Goal: Task Accomplishment & Management: Use online tool/utility

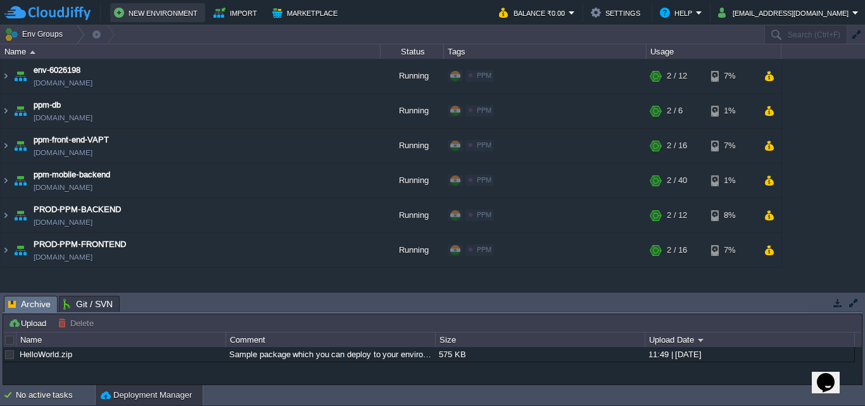
click at [160, 8] on button "New Environment" at bounding box center [157, 12] width 87 height 15
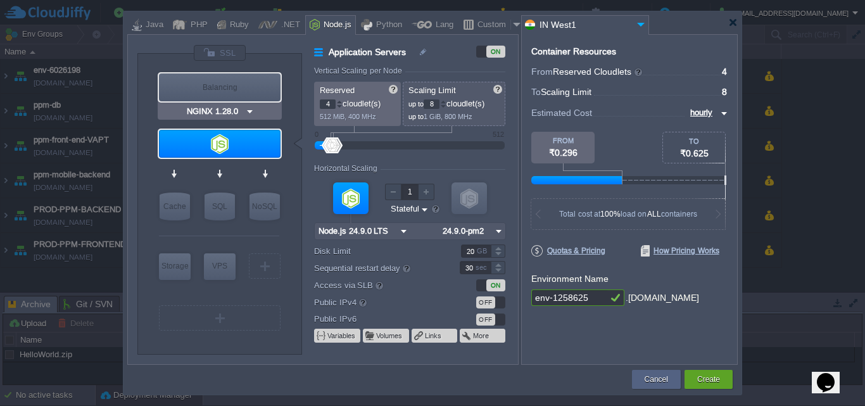
type input "Node.js 24.9.0 LTS"
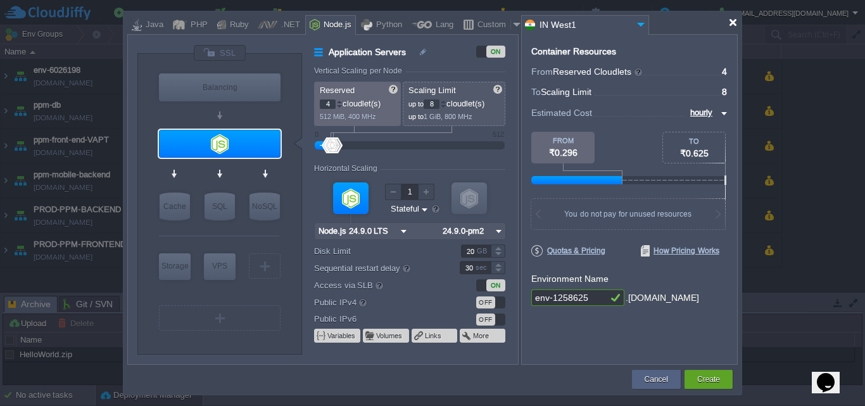
click at [736, 21] on div at bounding box center [734, 23] width 10 height 10
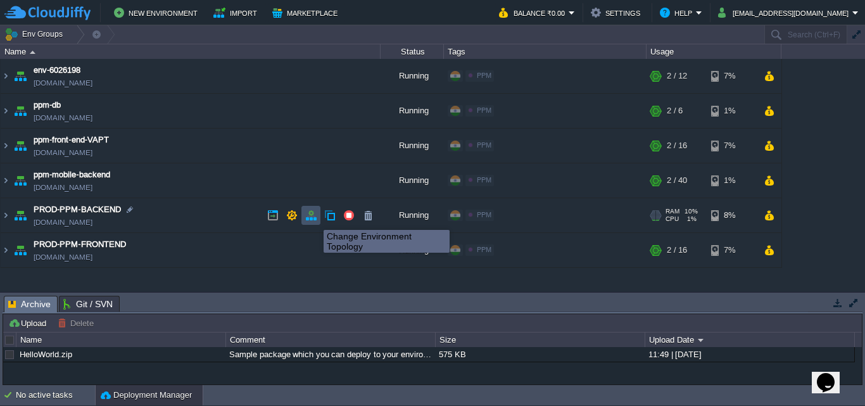
click at [314, 219] on button "button" at bounding box center [310, 215] width 11 height 11
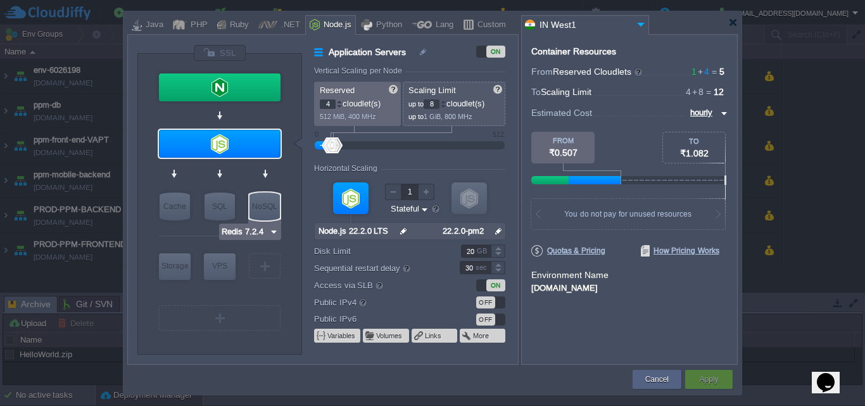
type input "AlmaLinux 9.6"
click at [735, 24] on div at bounding box center [734, 23] width 10 height 10
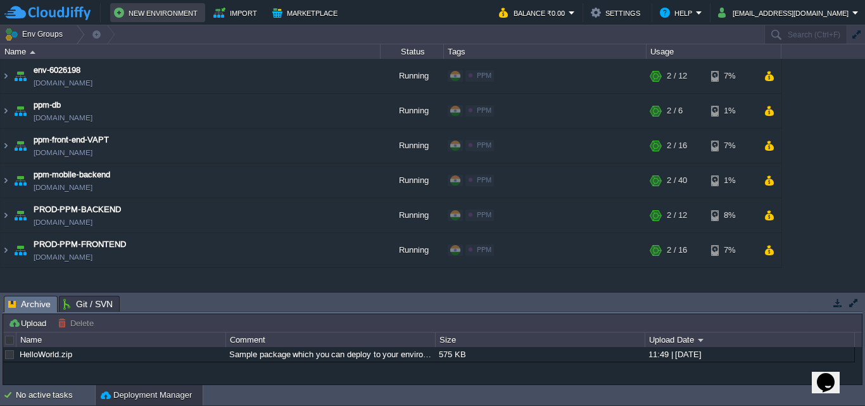
click at [165, 12] on button "New Environment" at bounding box center [157, 12] width 87 height 15
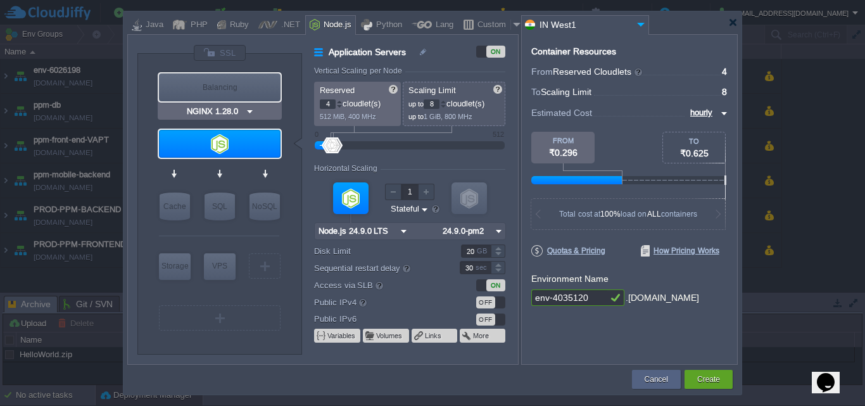
click at [257, 86] on div "Balancing" at bounding box center [220, 87] width 122 height 28
type input "Load Balancer"
type input "1"
type input "4"
type input "NGINX 1.28.0"
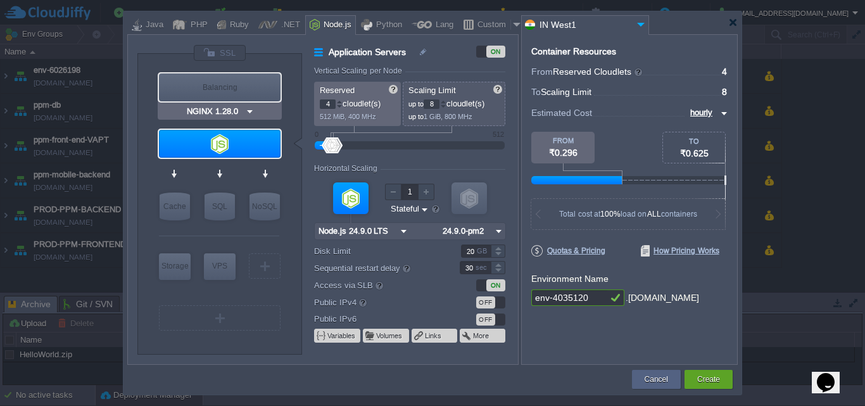
type input "1.28.0-almalin..."
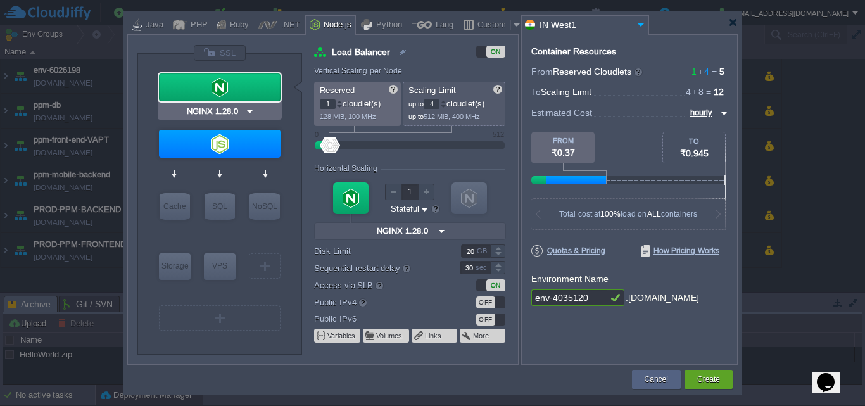
type input "Node.js 24.9.0 LTS"
type input "0"
click at [340, 105] on div at bounding box center [339, 107] width 6 height 4
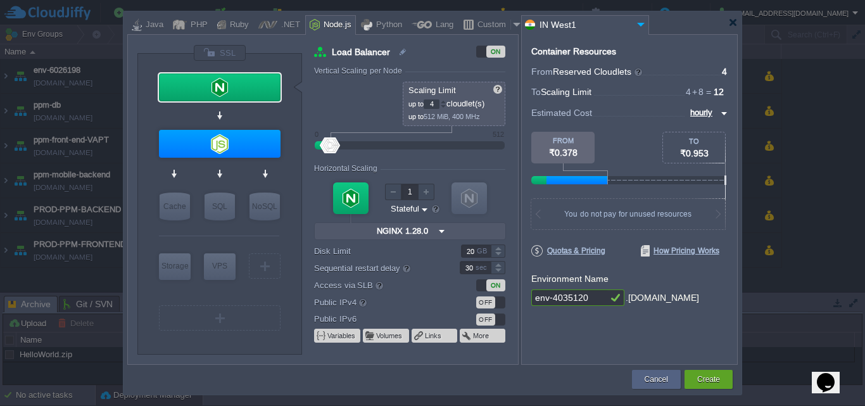
click at [340, 105] on div "Reserved 0 cloudlet(s) 0 MiB, 0 MHz Scaling Limit up to 4 cloudlet(s) up to 512…" at bounding box center [409, 104] width 191 height 44
click at [357, 93] on div "Reserved 0 cloudlet(s) 0 MiB, 0 MHz Scaling Limit up to 4 cloudlet(s) up to 512…" at bounding box center [409, 104] width 191 height 44
click at [343, 98] on div "Reserved 0 cloudlet(s) 0 MiB, 0 MHz Scaling Limit up to 4 cloudlet(s) up to 512…" at bounding box center [409, 104] width 191 height 44
drag, startPoint x: 331, startPoint y: 142, endPoint x: 340, endPoint y: 144, distance: 9.2
click at [340, 144] on div at bounding box center [340, 145] width 18 height 16
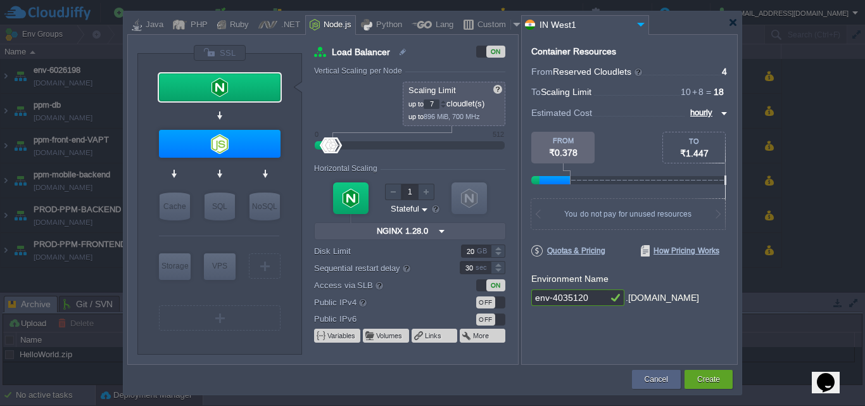
type input "6"
click at [333, 143] on div at bounding box center [332, 145] width 18 height 16
drag, startPoint x: 378, startPoint y: 83, endPoint x: 359, endPoint y: 89, distance: 19.4
click at [376, 83] on div "Reserved 0 cloudlet(s) 0 MiB, 0 MHz Scaling Limit up to 6 cloudlet(s) up to 768…" at bounding box center [409, 104] width 191 height 44
click at [358, 91] on div "Reserved 0 cloudlet(s) 0 MiB, 0 MHz Scaling Limit up to 6 cloudlet(s) up to 768…" at bounding box center [409, 104] width 191 height 44
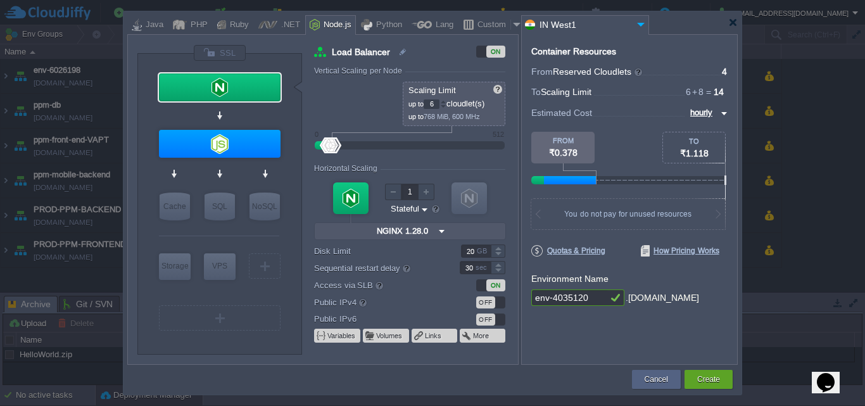
click at [735, 27] on div at bounding box center [432, 22] width 611 height 23
click at [736, 20] on div at bounding box center [734, 23] width 10 height 10
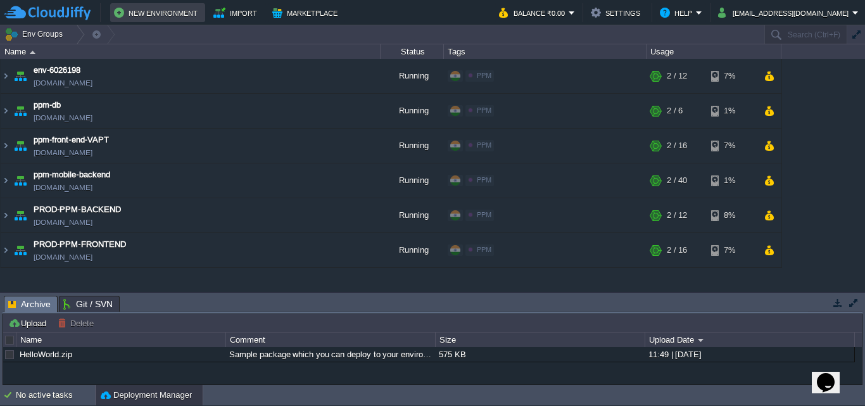
click at [130, 11] on button "New Environment" at bounding box center [157, 12] width 87 height 15
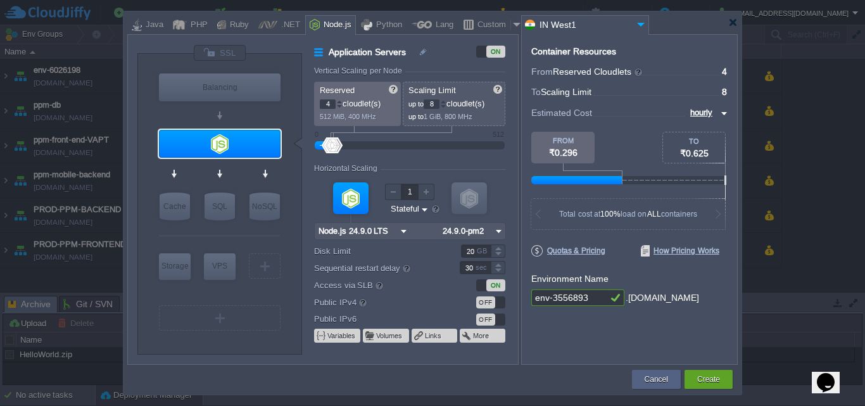
click at [328, 103] on input "4" at bounding box center [328, 104] width 16 height 10
type input "NGINX 1.28.0"
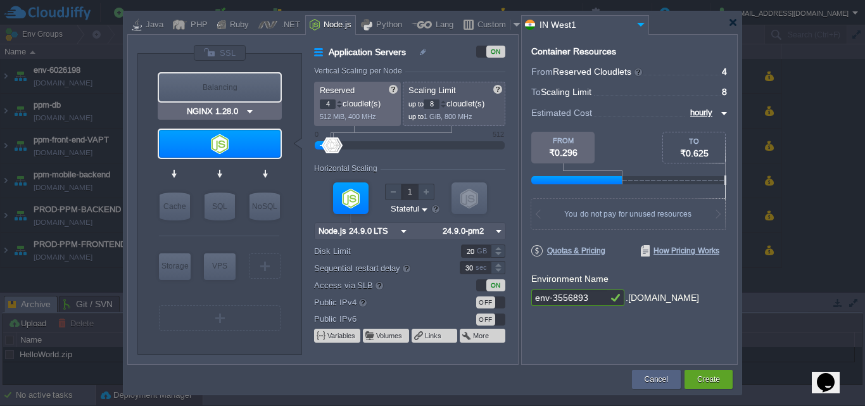
click at [229, 87] on div "Balancing" at bounding box center [220, 87] width 122 height 28
type input "Load Balancer"
type input "1"
type input "4"
type input "NGINX 1.28.0"
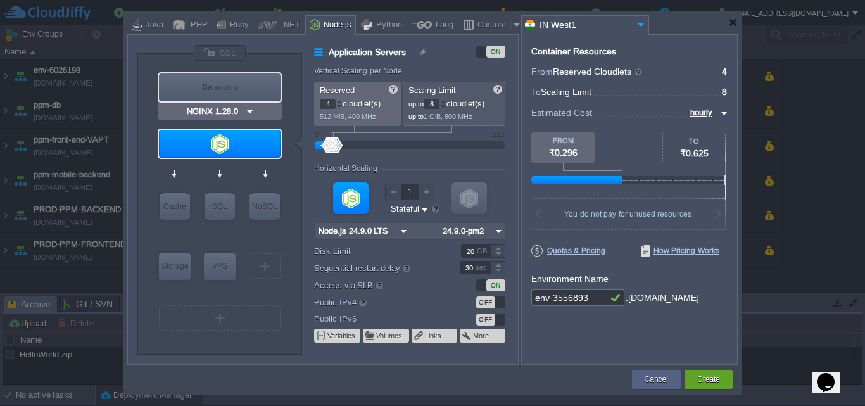
type input "1.28.0-almalin..."
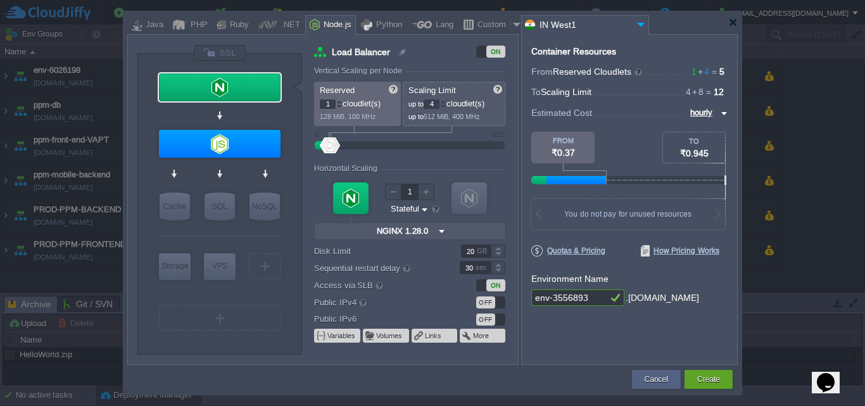
click at [326, 106] on input "1" at bounding box center [328, 104] width 16 height 10
type input "4"
click at [433, 105] on input "4" at bounding box center [432, 104] width 16 height 10
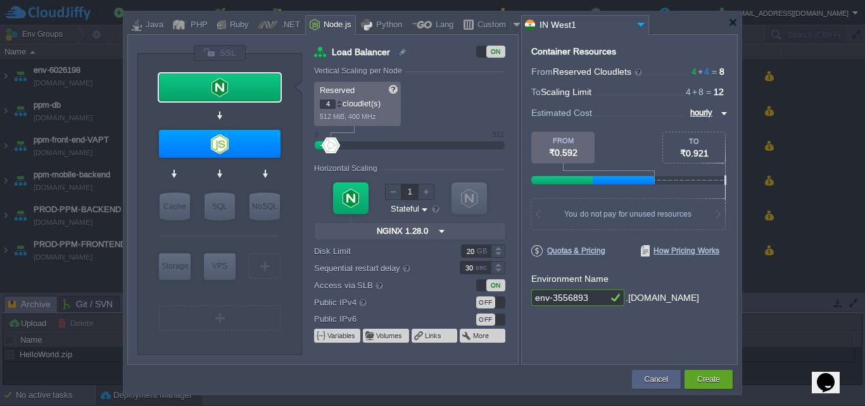
click at [477, 118] on div "Reserved 4 cloudlet(s) 512 MiB, 400 MHz Scaling Limit up to 4 cloudlet(s) up to…" at bounding box center [409, 104] width 191 height 44
click at [434, 105] on div "Reserved 4 cloudlet(s) 512 MiB, 400 MHz Scaling Limit up to 4 cloudlet(s) up to…" at bounding box center [409, 104] width 191 height 44
click at [440, 175] on div "VM VM" at bounding box center [409, 209] width 191 height 68
click at [730, 23] on div at bounding box center [734, 23] width 10 height 10
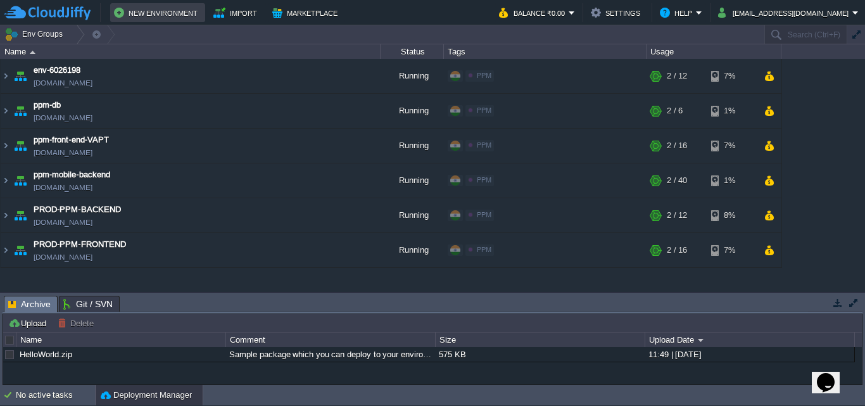
click at [157, 4] on td "New Environment" at bounding box center [157, 12] width 95 height 19
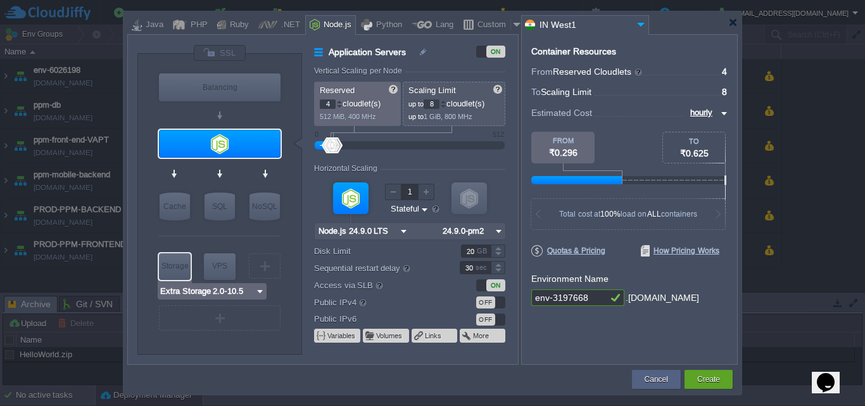
type input "Node.js 24.9.0 LTS"
drag, startPoint x: 597, startPoint y: 297, endPoint x: 494, endPoint y: 301, distance: 103.3
click at [494, 301] on div "VM Balancing VM Application Servers VM Cache VM SQL VM NoSQL VM Storage VM VPS …" at bounding box center [432, 199] width 611 height 331
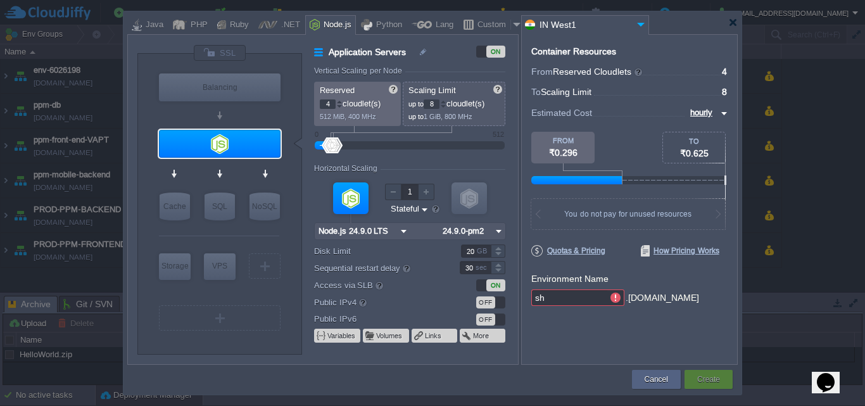
type input "s"
type input "PROD-PPM-JOBS"
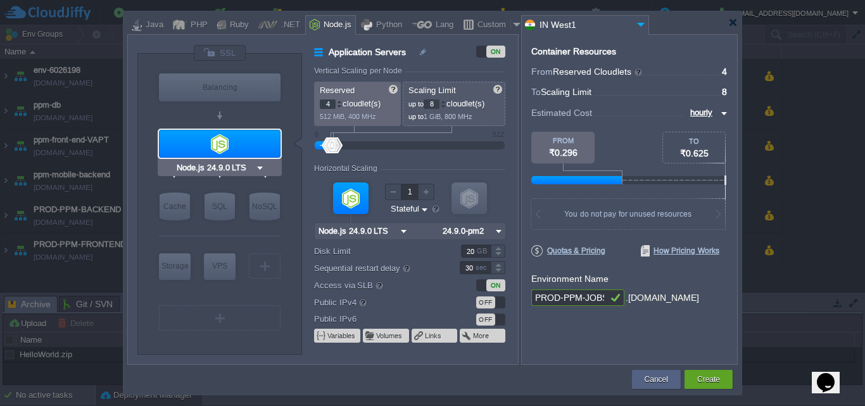
type input "NGINX 1.28.0"
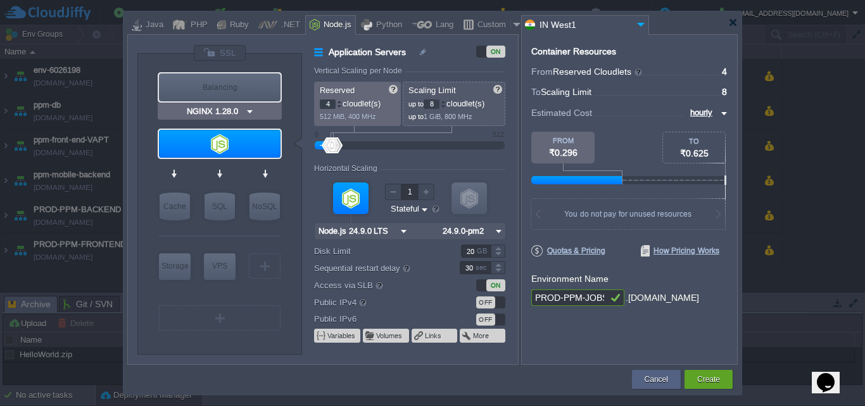
type input "PROD-PPM-JOBS"
click at [196, 74] on div "Balancing" at bounding box center [220, 87] width 122 height 28
type input "Load Balancer"
type input "1"
type input "4"
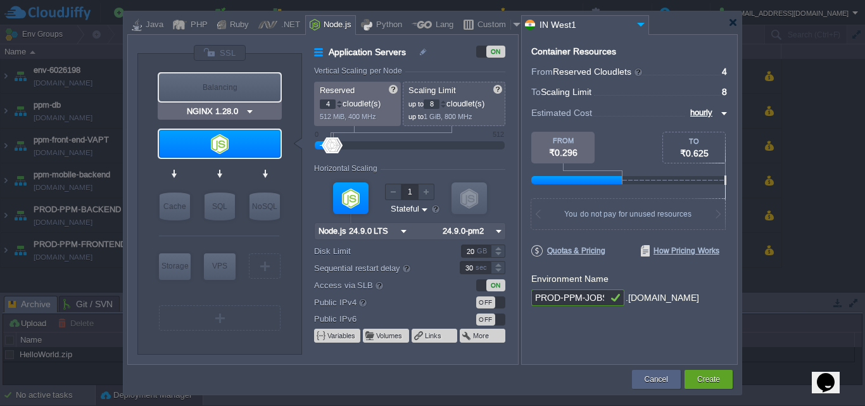
type input "NGINX 1.28.0"
type input "1.28.0-almalin..."
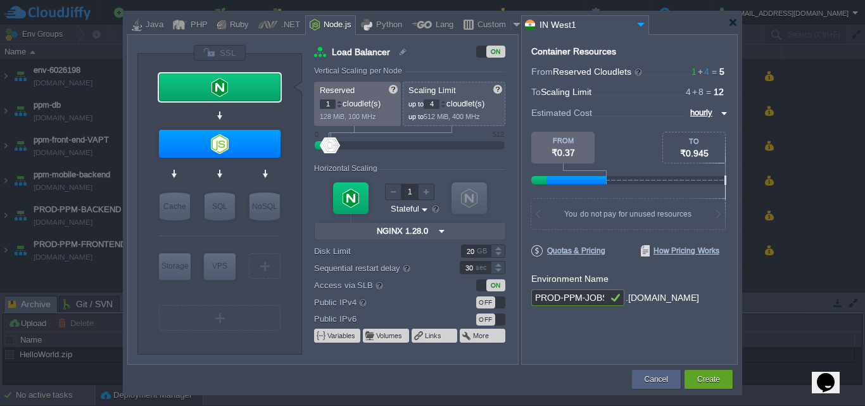
click at [330, 102] on input "1" at bounding box center [328, 104] width 16 height 10
type input "4"
click at [500, 165] on div "Horizontal Scaling" at bounding box center [409, 169] width 191 height 11
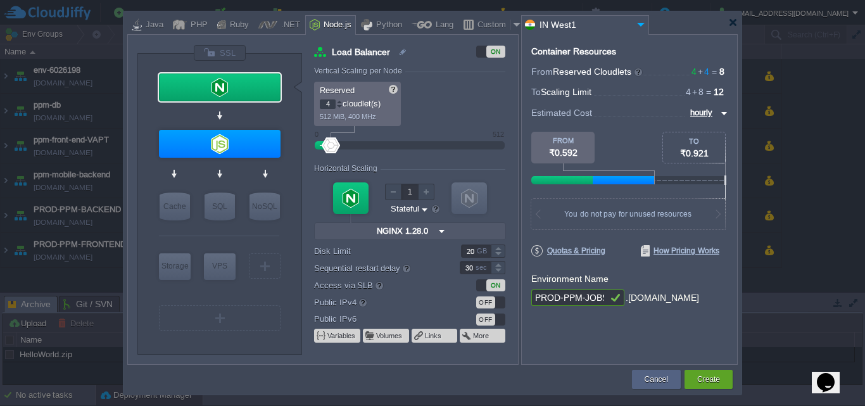
click at [430, 97] on div "Reserved 4 cloudlet(s) 512 MiB, 400 MHz Scaling Limit up to 4 cloudlet(s) up to…" at bounding box center [409, 104] width 191 height 44
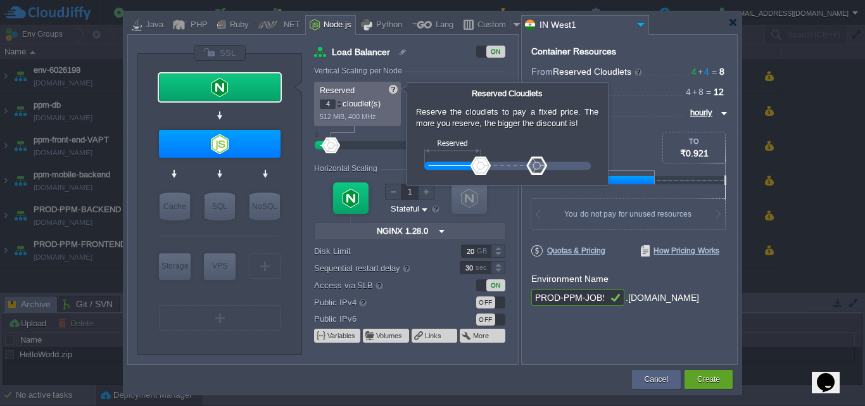
click at [538, 165] on img at bounding box center [508, 157] width 168 height 35
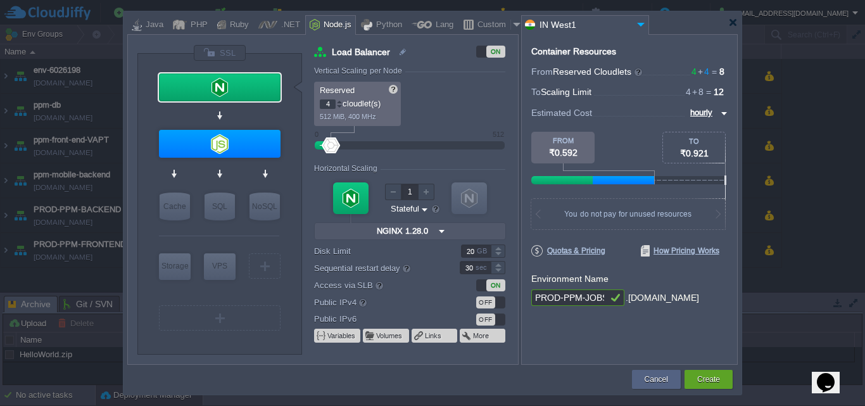
click at [454, 60] on div "Load Balancer ON Vertical Scaling per Node Reserved 4 cloudlet(s) 512 MiB, 400 …" at bounding box center [415, 204] width 203 height 319
type input "Node.js 24.9.0 LTS"
click at [247, 146] on div at bounding box center [220, 144] width 122 height 28
type input "Application Servers"
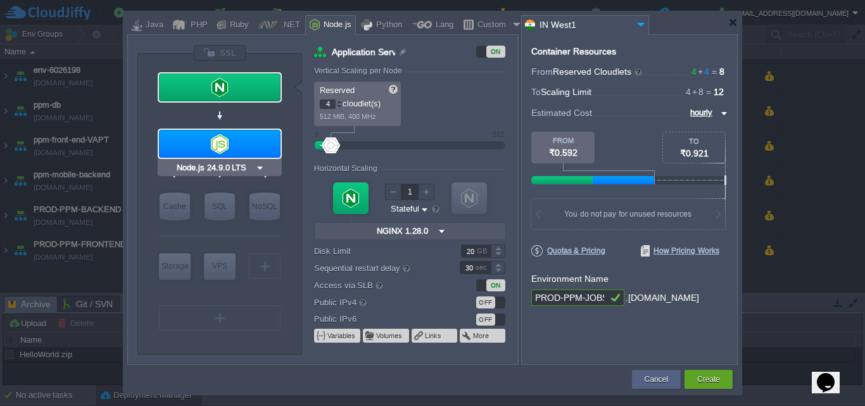
type input "8"
type input "Node.js 24.9.0 LTS"
type input "24.9.0-pm2"
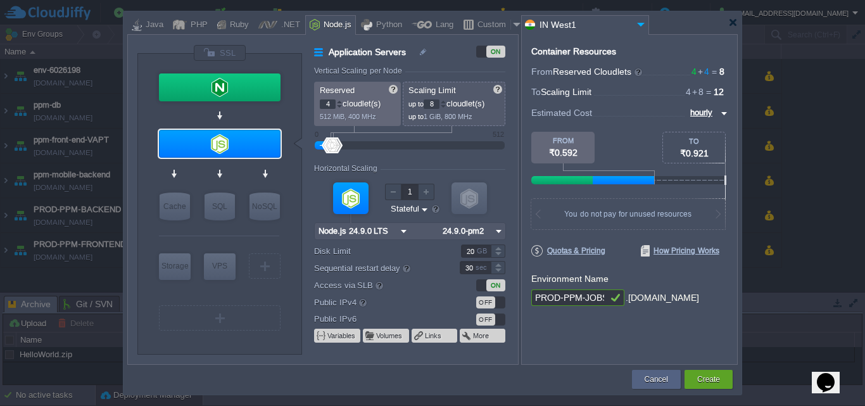
type input "NGINX 1.28.0"
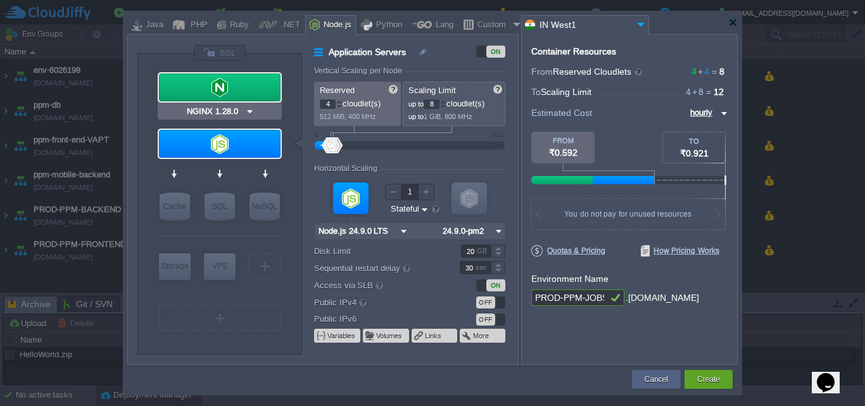
click at [222, 84] on div at bounding box center [220, 87] width 122 height 28
type input "Load Balancer"
type input "4"
type input "NGINX 1.28.0"
type input "1.28.0-almalin..."
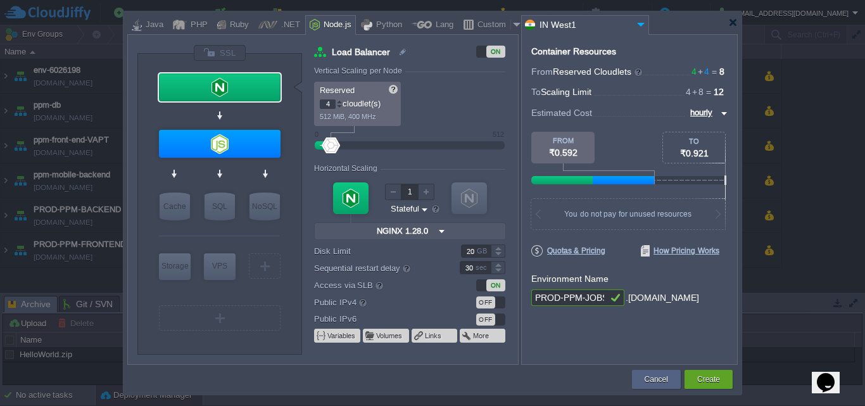
click at [334, 106] on input "4" at bounding box center [328, 104] width 16 height 10
type input "1"
click at [483, 124] on div "Scaling Limit up to 4 cloudlet(s) up to 512 MiB, 400 MHz" at bounding box center [454, 104] width 103 height 44
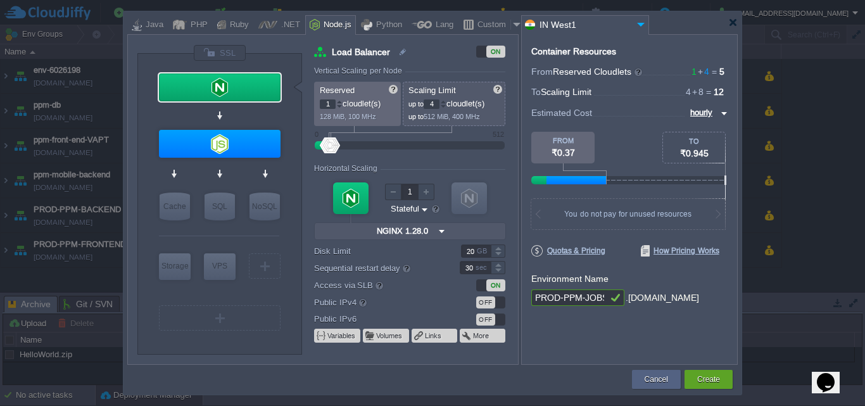
type input "Node.js 24.9.0 LTS"
click at [201, 145] on div at bounding box center [220, 144] width 122 height 28
type input "Application Servers"
type input "4"
type input "8"
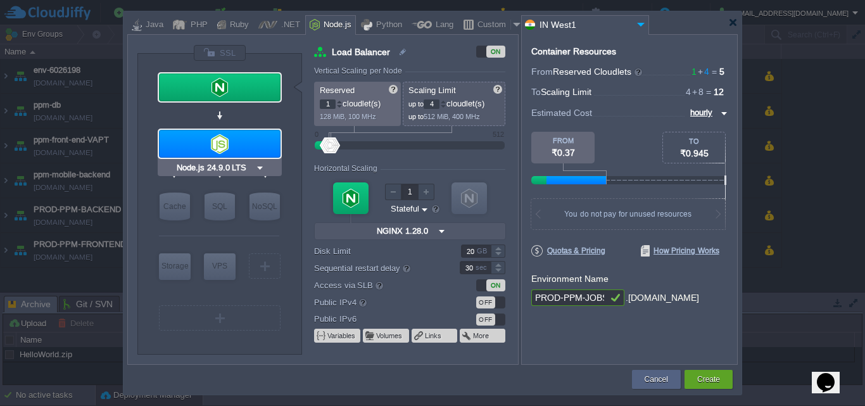
type input "Node.js 24.9.0 LTS"
type input "24.9.0-pm2"
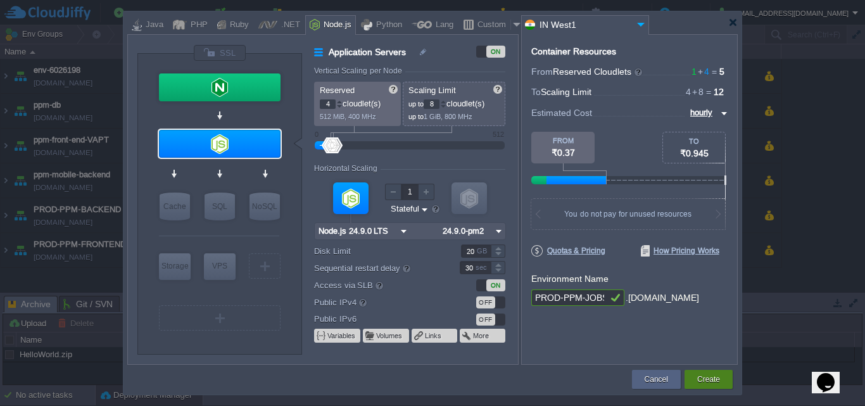
click at [707, 376] on button "Create" at bounding box center [708, 379] width 23 height 13
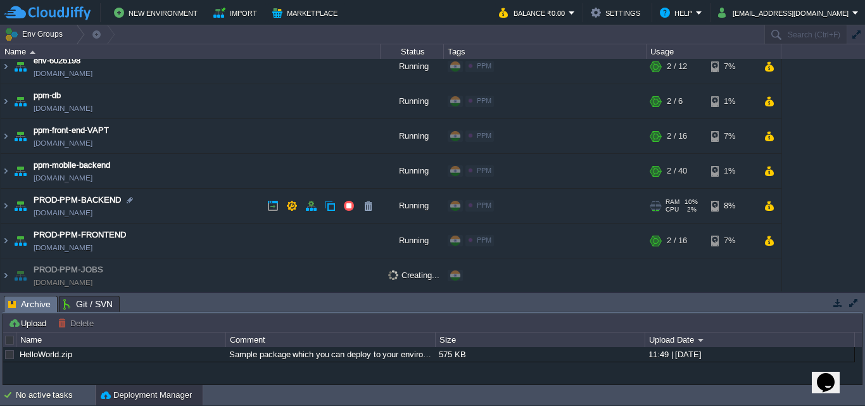
scroll to position [11, 0]
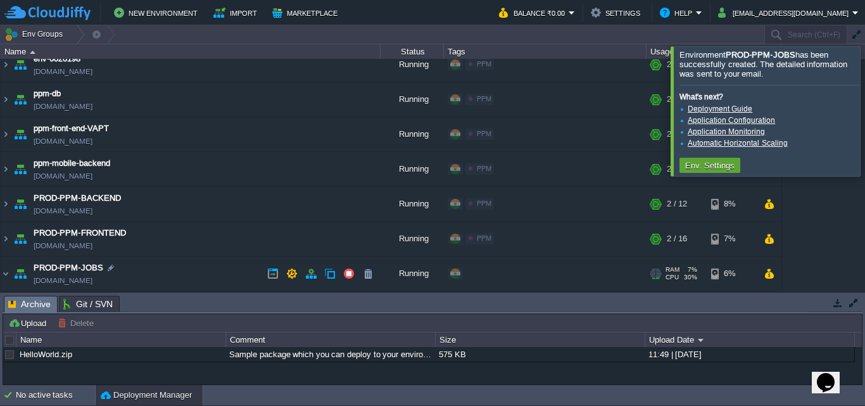
click at [168, 279] on td "PROD-PPM-JOBS [DOMAIN_NAME]" at bounding box center [191, 274] width 380 height 35
click at [158, 272] on td "PROD-PPM-JOBS [DOMAIN_NAME]" at bounding box center [191, 274] width 380 height 35
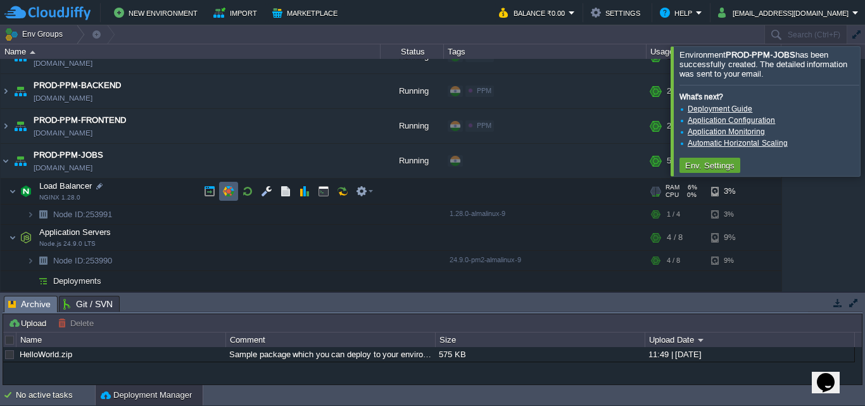
click at [228, 186] on td at bounding box center [228, 191] width 19 height 19
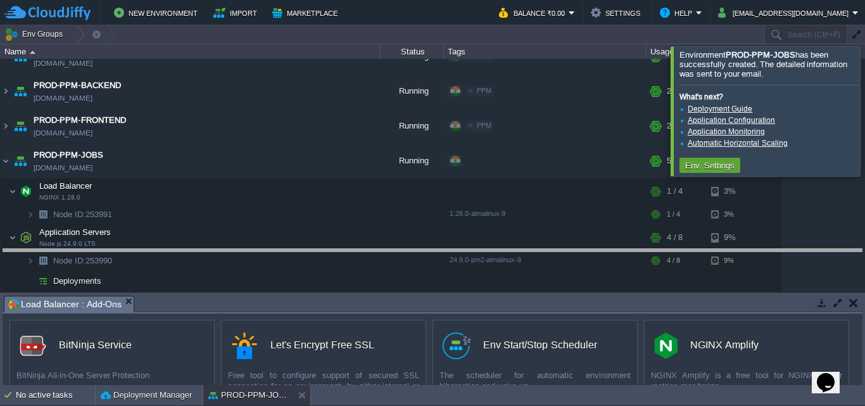
drag, startPoint x: 565, startPoint y: 310, endPoint x: 564, endPoint y: 258, distance: 52.0
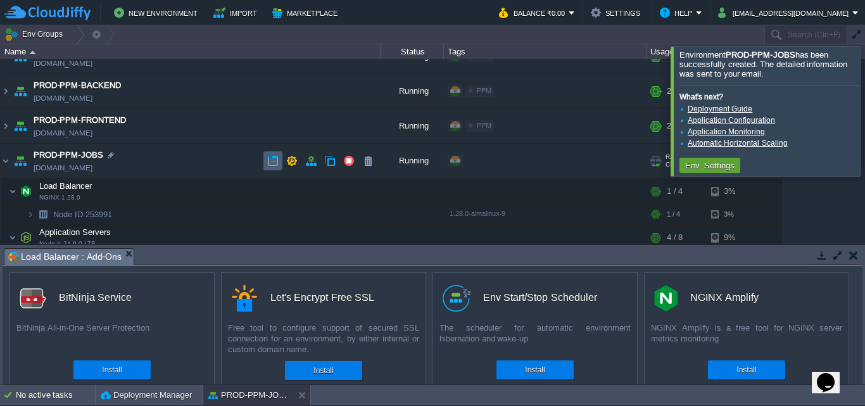
click at [269, 161] on button "button" at bounding box center [272, 160] width 11 height 11
click at [336, 368] on div "Install" at bounding box center [324, 370] width 58 height 19
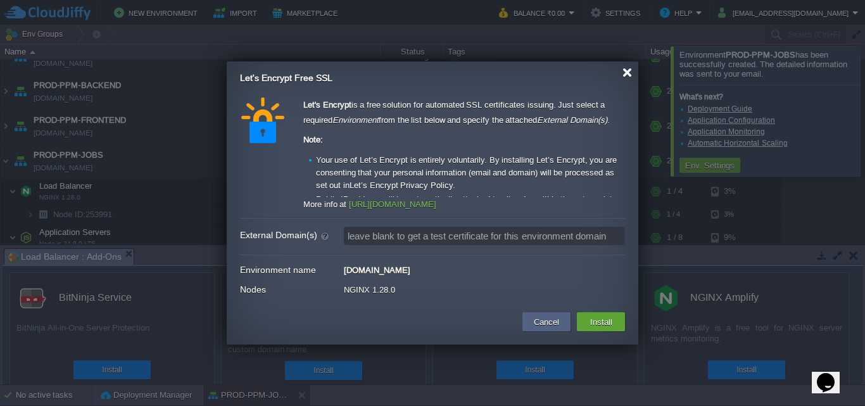
click at [629, 72] on div at bounding box center [628, 73] width 10 height 10
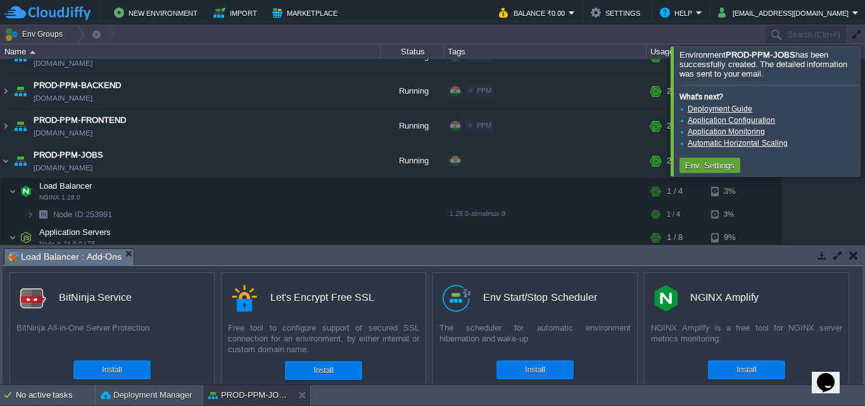
scroll to position [172, 0]
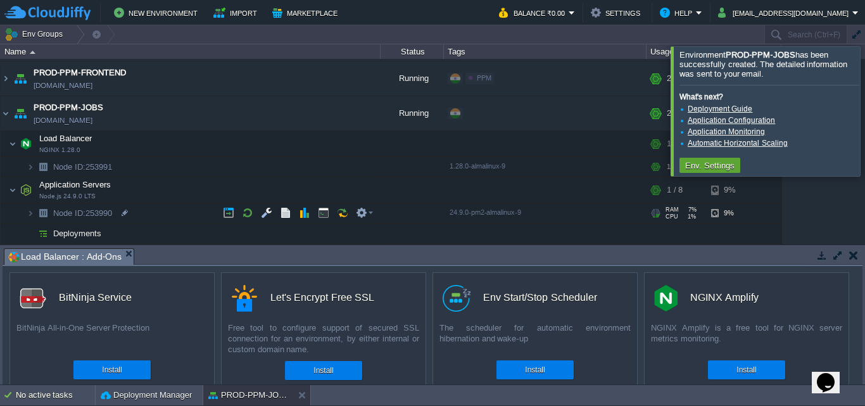
click at [161, 215] on td "Node ID: 253990" at bounding box center [191, 213] width 380 height 20
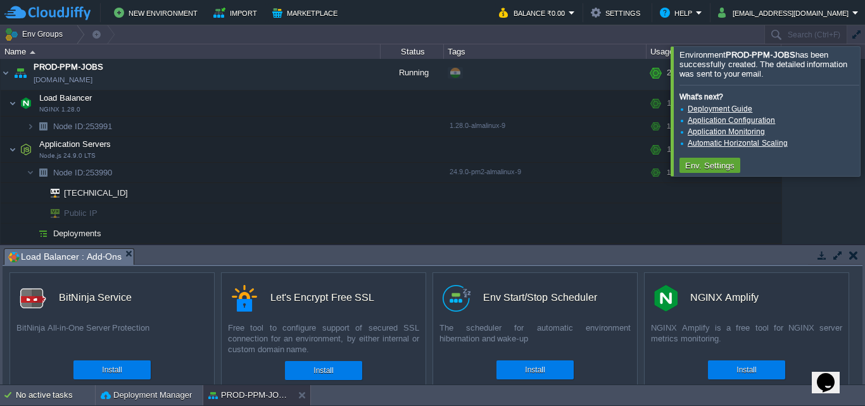
scroll to position [0, 0]
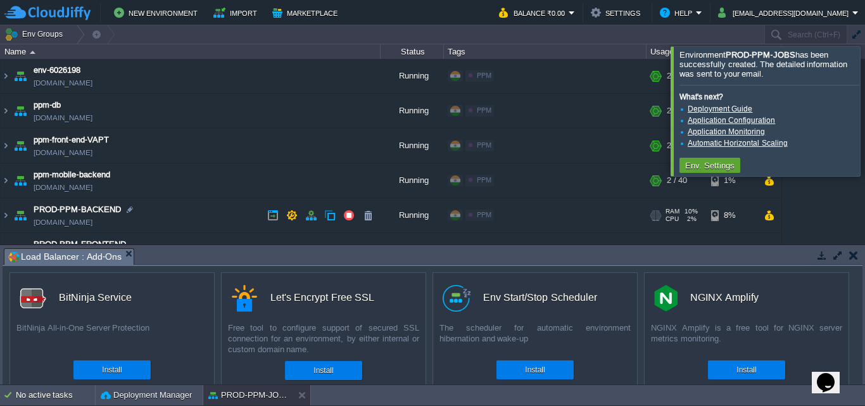
click at [182, 211] on td "PROD-PPM-BACKEND [DOMAIN_NAME]" at bounding box center [191, 215] width 380 height 35
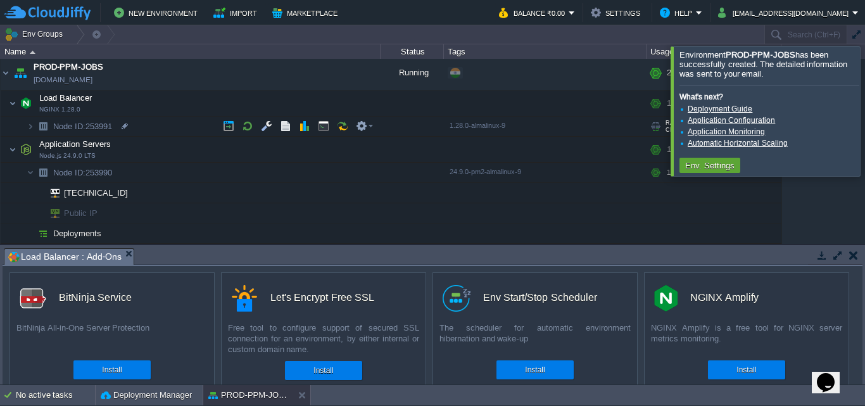
click at [183, 126] on td "Node ID: 253991" at bounding box center [191, 127] width 380 height 20
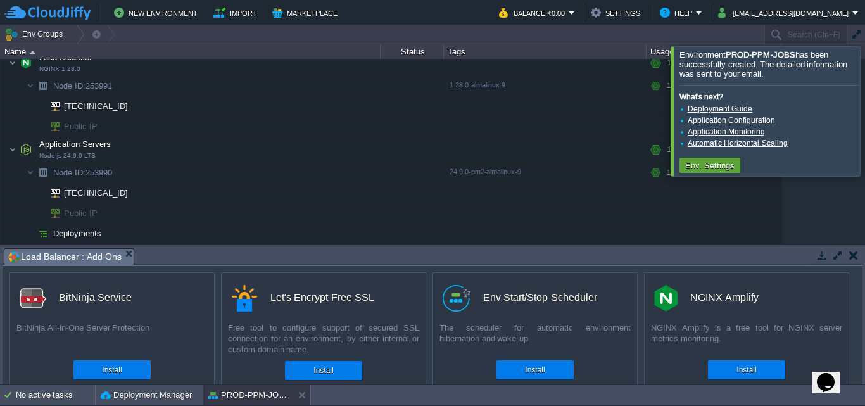
scroll to position [28, 0]
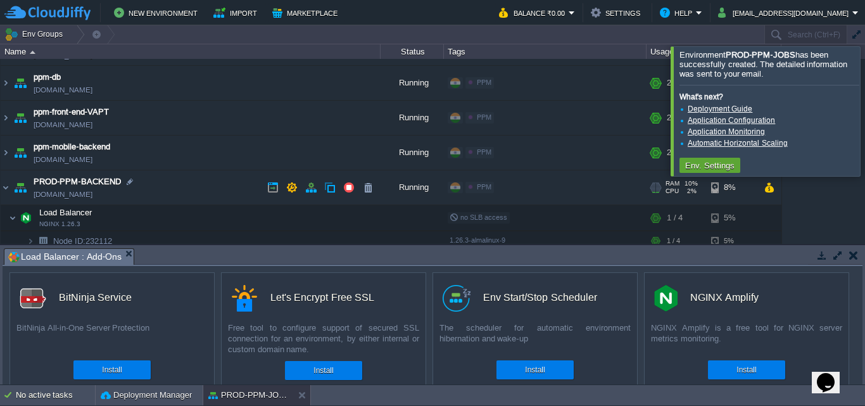
click at [193, 188] on td "PROD-PPM-BACKEND [DOMAIN_NAME]" at bounding box center [191, 187] width 380 height 35
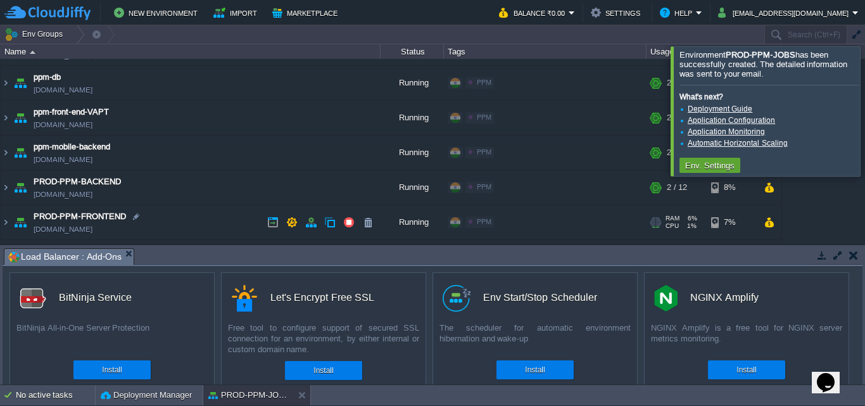
click at [201, 222] on td "PROD-PPM-FRONTEND [DOMAIN_NAME]" at bounding box center [191, 222] width 380 height 35
click at [177, 215] on td "PROD-PPM-FRONTEND [DOMAIN_NAME]" at bounding box center [191, 222] width 380 height 35
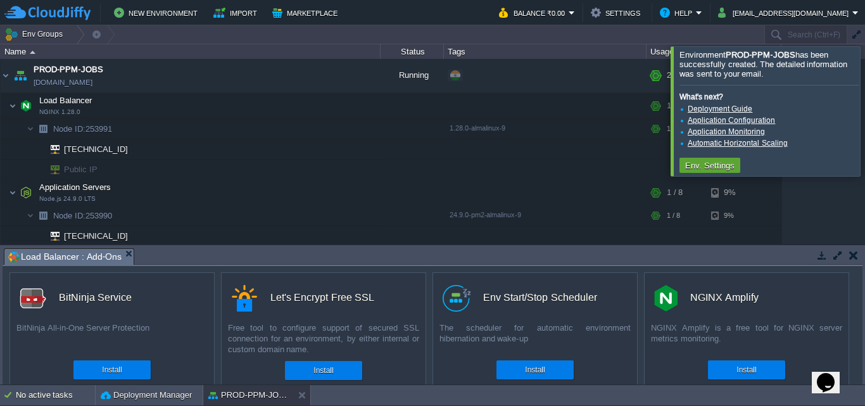
scroll to position [211, 0]
click at [315, 369] on button "Install" at bounding box center [324, 370] width 20 height 13
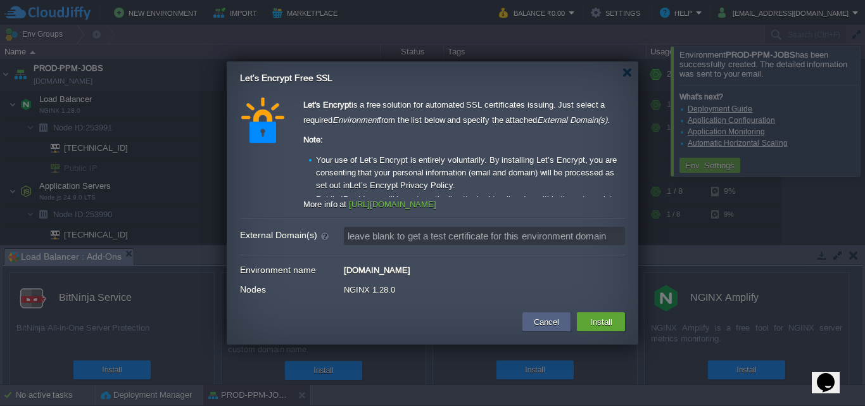
click at [371, 226] on form "External Domain(s) leave blank to get a test certificate for this environment d…" at bounding box center [432, 236] width 385 height 24
click at [371, 235] on input "External Domain(s)" at bounding box center [484, 236] width 281 height 18
paste input "[DOMAIN_NAME]"
type input "[DOMAIN_NAME]"
click at [533, 250] on div "Let's Encrypt is a free solution for automated SSL certificates issuing. Just s…" at bounding box center [432, 199] width 385 height 203
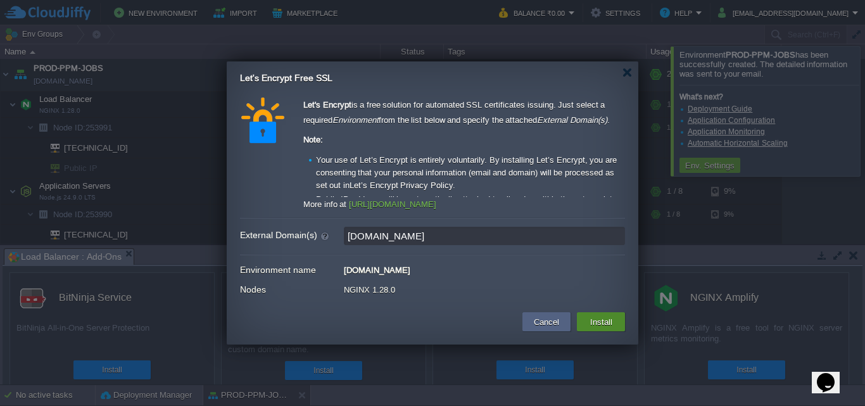
click at [599, 321] on button "Install" at bounding box center [602, 321] width 30 height 15
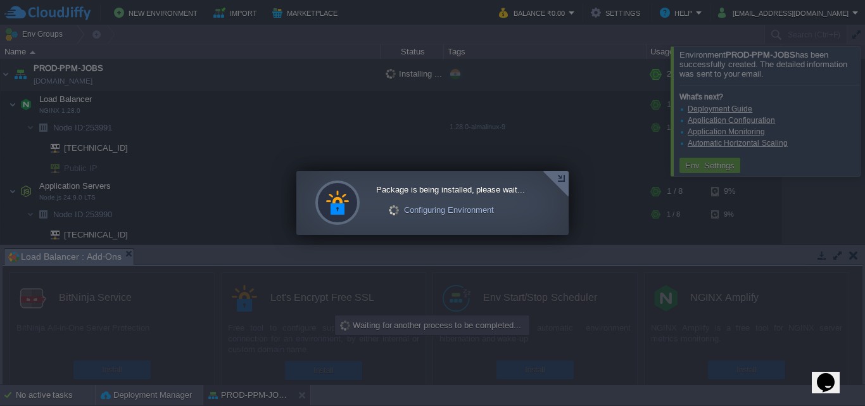
click at [554, 176] on div at bounding box center [556, 184] width 26 height 26
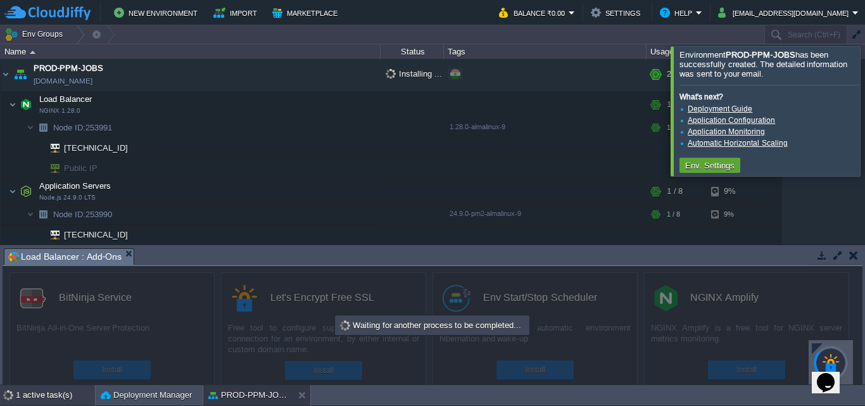
click at [48, 395] on div "1 active task(s)" at bounding box center [55, 395] width 79 height 20
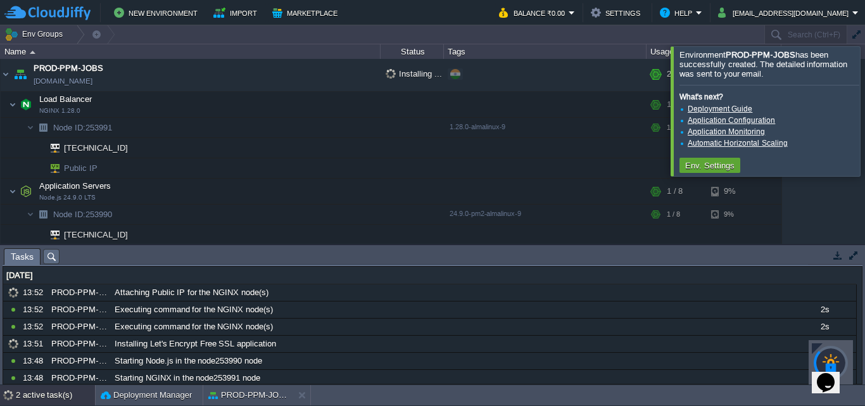
click at [159, 173] on td "Public IP" at bounding box center [191, 168] width 380 height 20
click at [91, 169] on span "Public IP" at bounding box center [81, 168] width 37 height 20
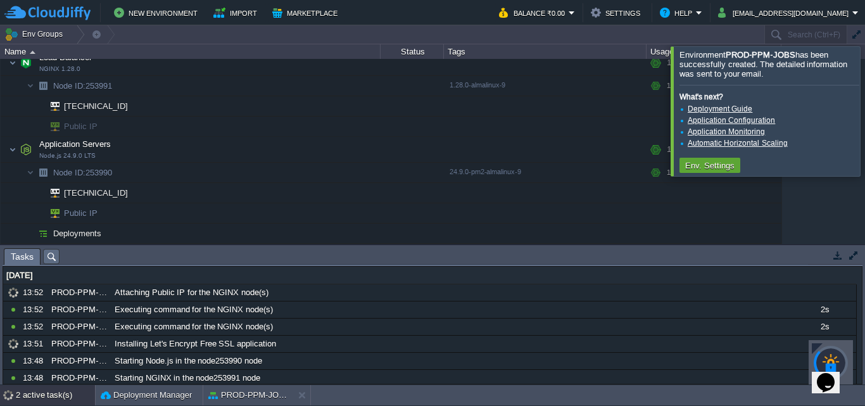
click at [178, 213] on td "Public IP" at bounding box center [191, 213] width 380 height 20
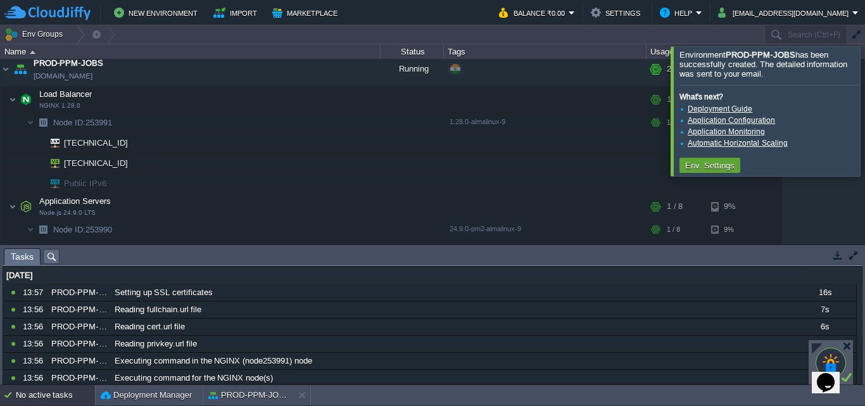
scroll to position [59, 0]
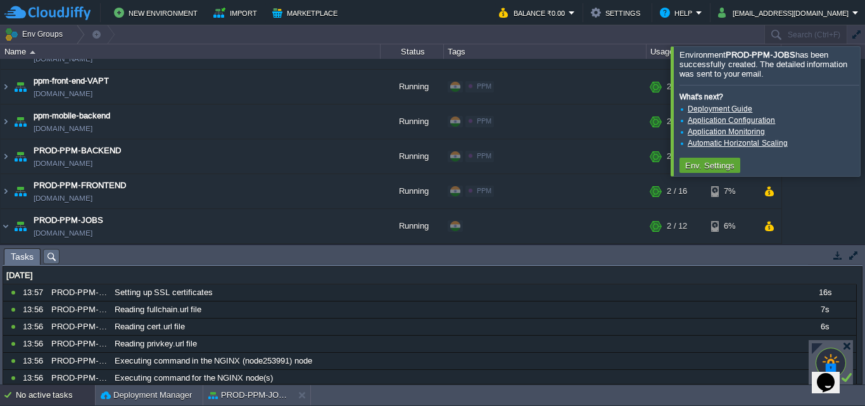
click at [865, 115] on div at bounding box center [881, 110] width 0 height 129
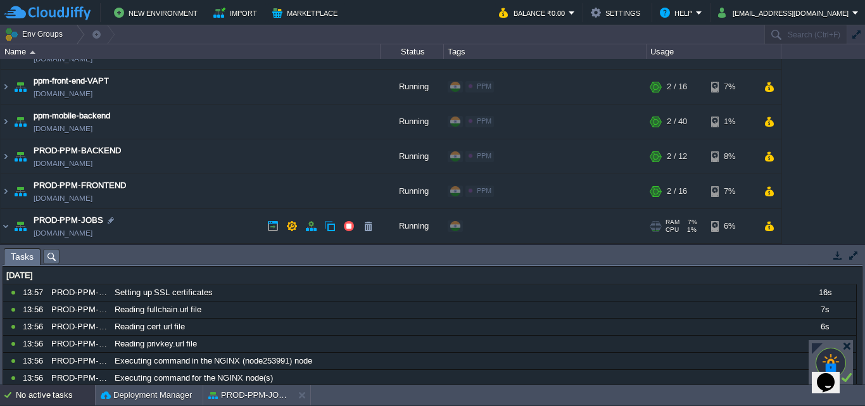
click at [179, 229] on td "PROD-PPM-JOBS [DOMAIN_NAME]" at bounding box center [191, 226] width 380 height 35
click at [162, 225] on td "PROD-PPM-JOBS [DOMAIN_NAME]" at bounding box center [191, 226] width 380 height 35
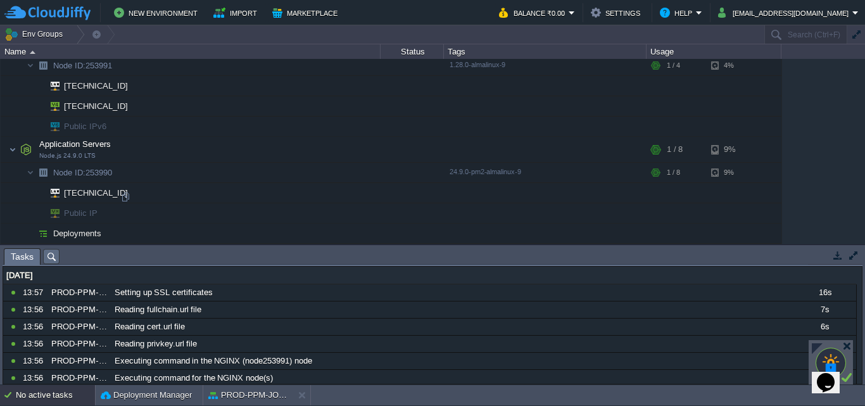
scroll to position [0, 0]
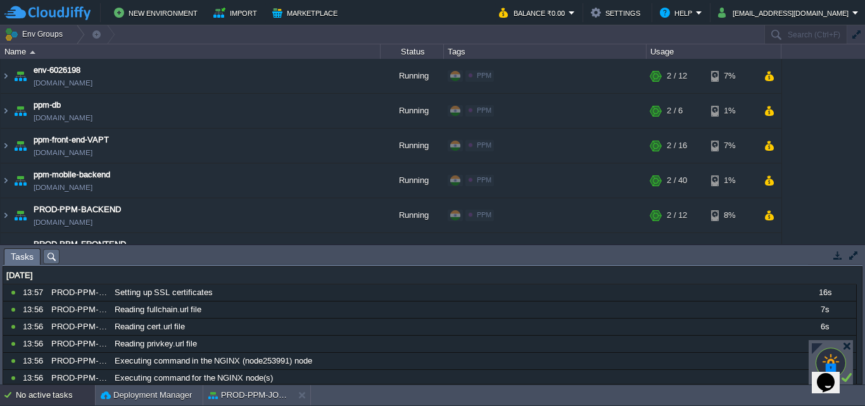
drag, startPoint x: 860, startPoint y: 125, endPoint x: 860, endPoint y: 141, distance: 15.2
click at [860, 141] on div "env-6026198 [DOMAIN_NAME] Running PPM Edit RAM 10% CPU 2% 2 / 12 7% ppm-db [DOM…" at bounding box center [432, 151] width 865 height 185
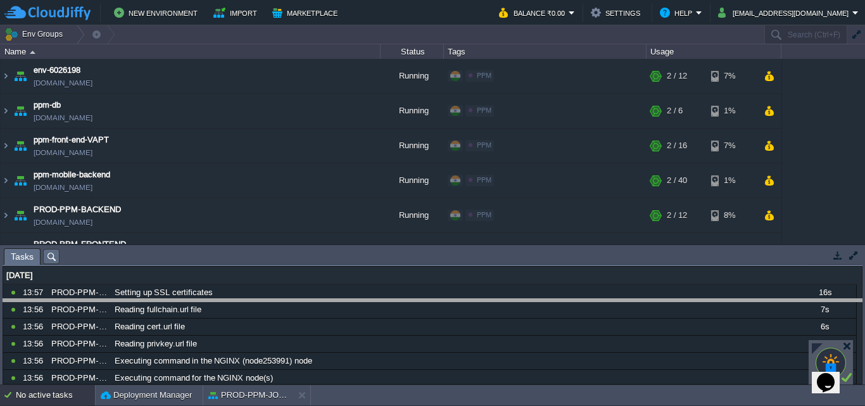
drag, startPoint x: 627, startPoint y: 265, endPoint x: 630, endPoint y: 316, distance: 51.4
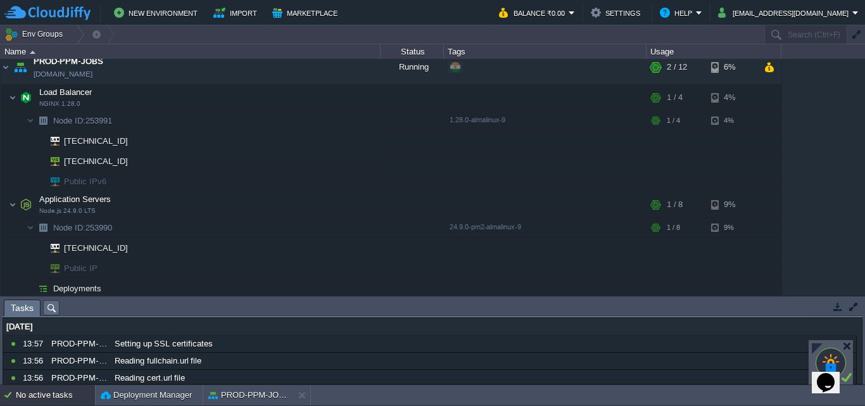
scroll to position [222, 0]
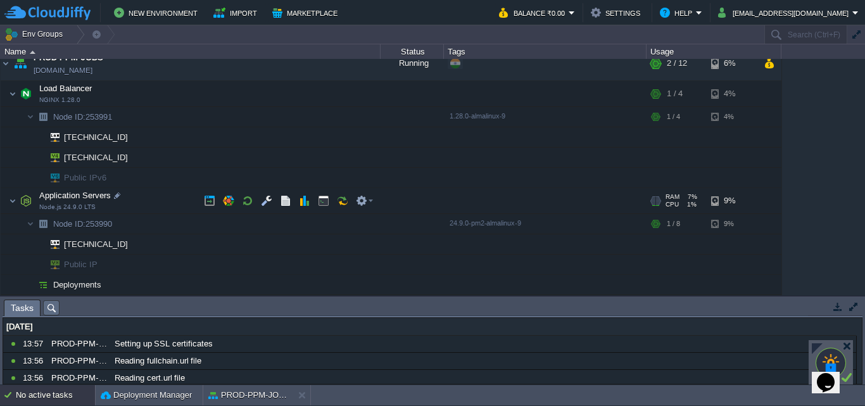
click at [165, 198] on td "Application Servers Node.js 24.9.0 LTS" at bounding box center [191, 201] width 380 height 26
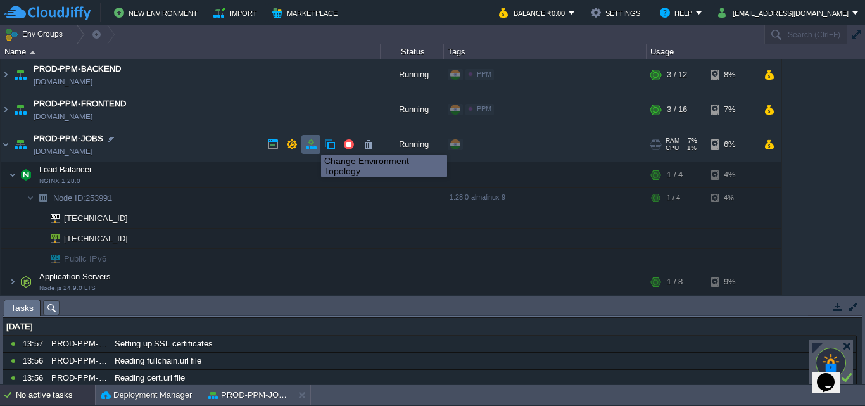
click at [312, 143] on button "button" at bounding box center [310, 144] width 11 height 11
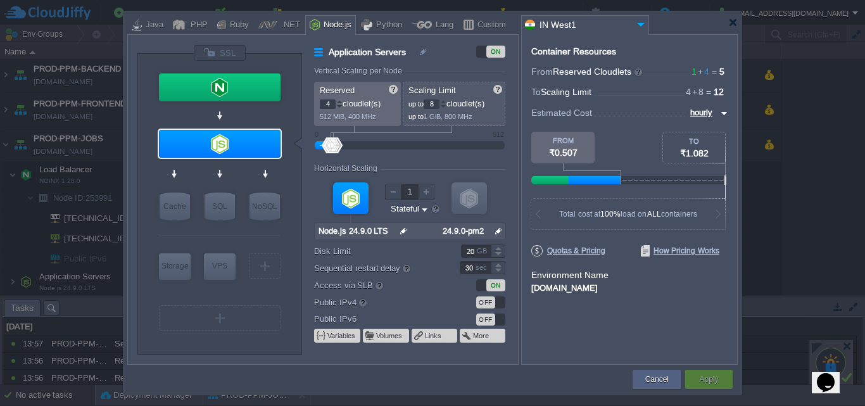
click at [493, 298] on div "OFF" at bounding box center [485, 302] width 19 height 12
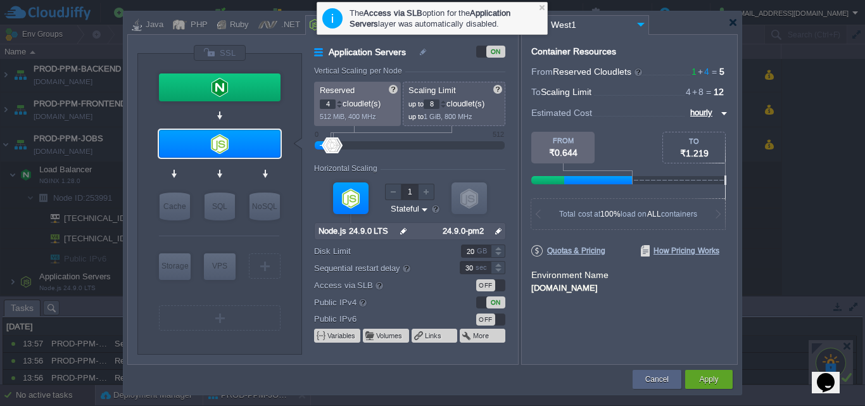
click at [492, 277] on form "Vertical Scaling per Node Reserved 4 cloudlet(s) 512 MiB, 400 MHz Scaling Limit…" at bounding box center [415, 216] width 203 height 298
click at [491, 277] on form "Vertical Scaling per Node Reserved 4 cloudlet(s) 512 MiB, 400 MHz Scaling Limit…" at bounding box center [415, 216] width 203 height 298
click at [490, 283] on div "OFF" at bounding box center [485, 285] width 19 height 12
click at [710, 377] on button "Apply" at bounding box center [708, 379] width 19 height 13
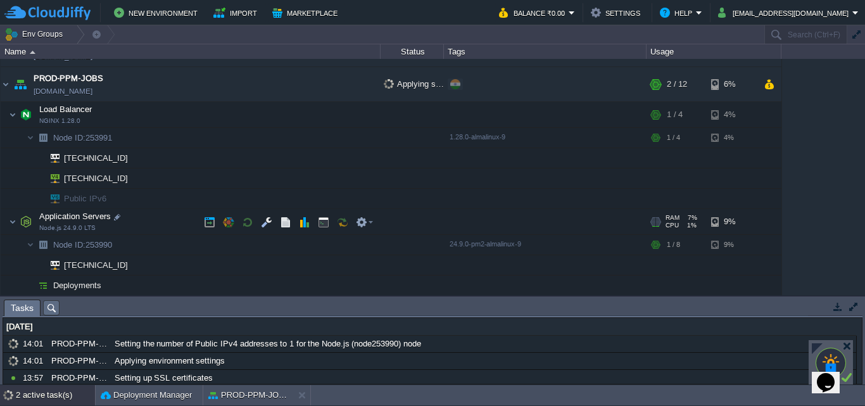
scroll to position [201, 0]
click at [170, 288] on td "Deployments" at bounding box center [191, 285] width 380 height 20
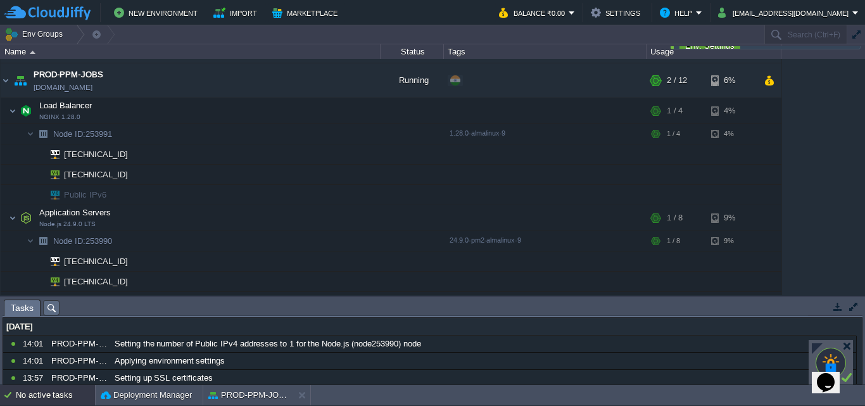
scroll to position [8, 0]
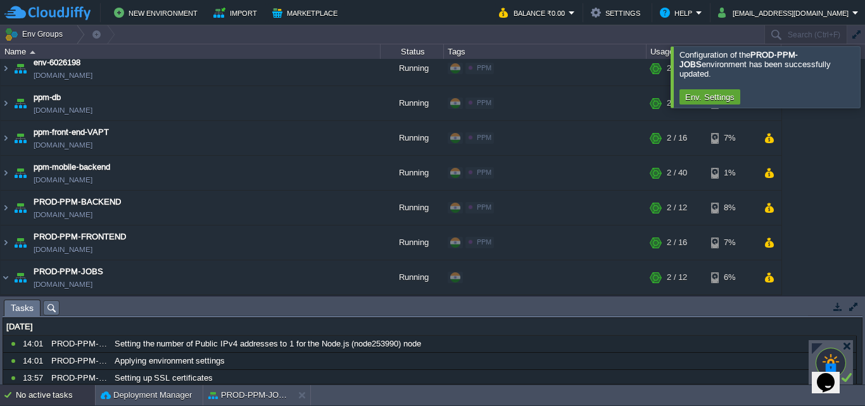
click at [865, 66] on div at bounding box center [881, 76] width 0 height 61
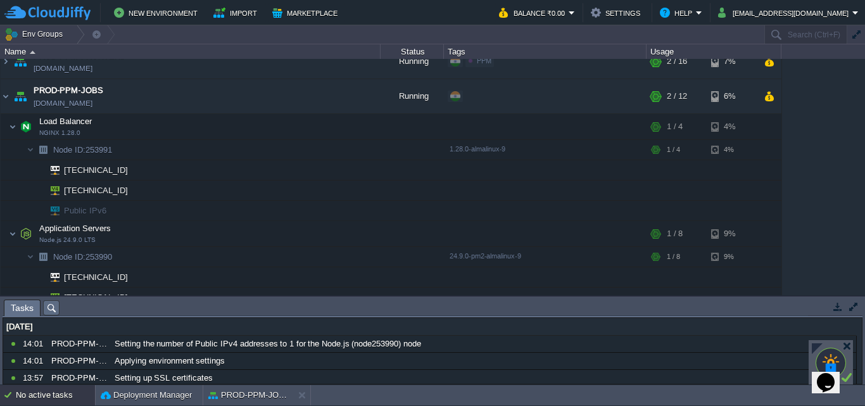
scroll to position [242, 0]
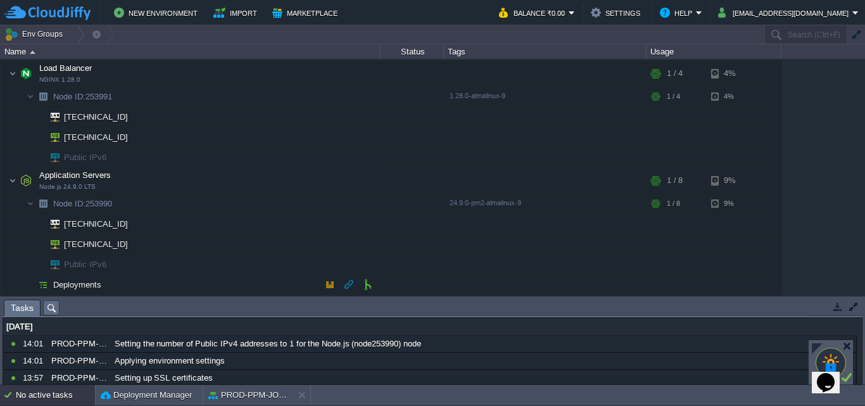
click at [182, 283] on td "Deployments" at bounding box center [191, 285] width 380 height 20
click at [372, 285] on button "button" at bounding box center [367, 284] width 11 height 11
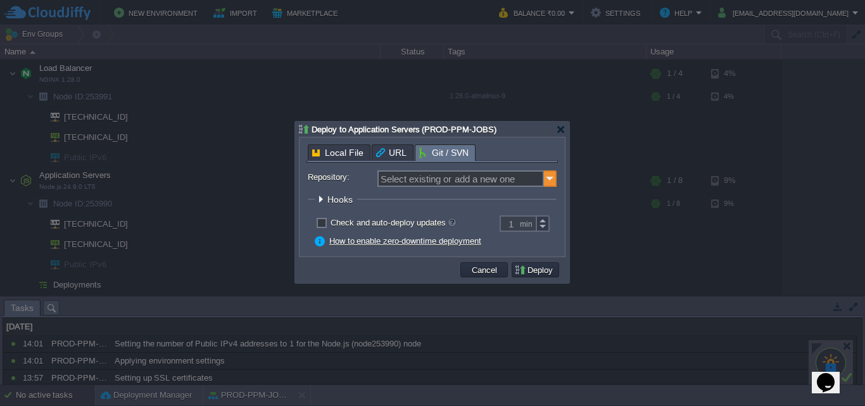
click at [547, 177] on img at bounding box center [550, 178] width 13 height 16
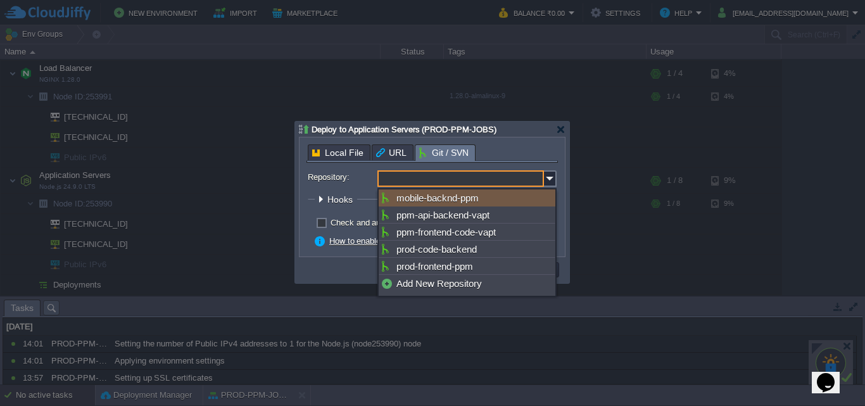
click at [468, 178] on input "Repository:" at bounding box center [461, 178] width 167 height 16
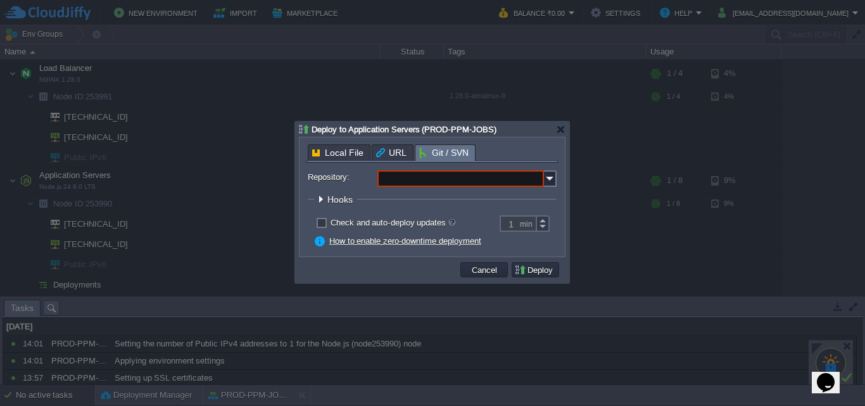
click at [410, 177] on input "Repository:" at bounding box center [461, 178] width 167 height 16
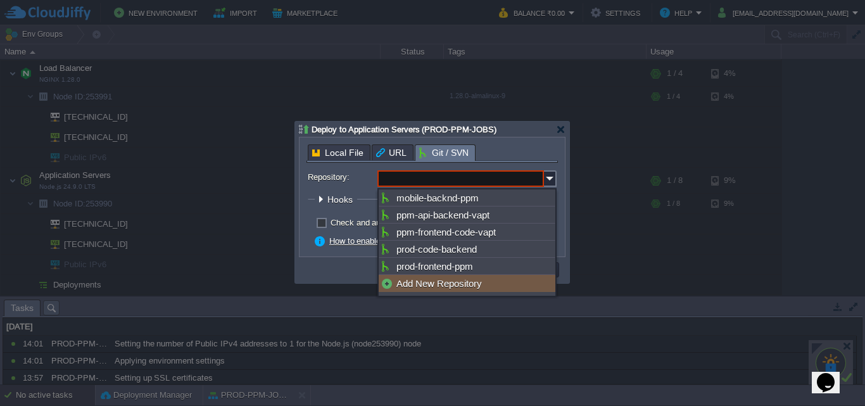
click at [447, 288] on div "Add New Repository" at bounding box center [467, 283] width 177 height 17
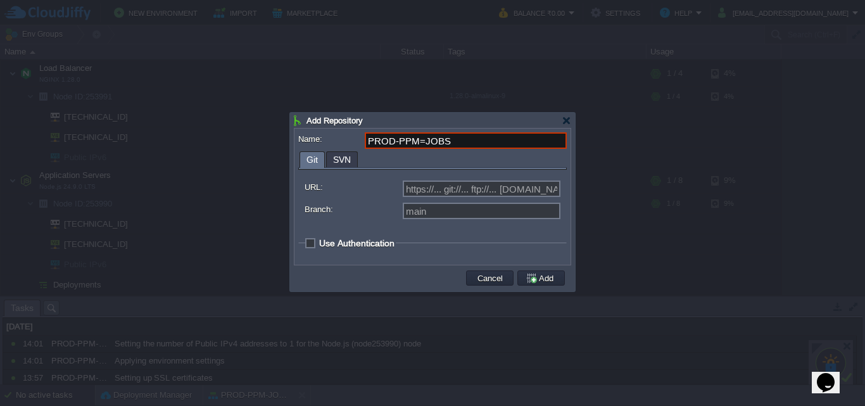
type input "PROD-PPM=JOBS"
type input "Select existing or add a new one"
click at [428, 186] on input "URL:" at bounding box center [482, 189] width 158 height 16
paste input "[URL][DOMAIN_NAME]"
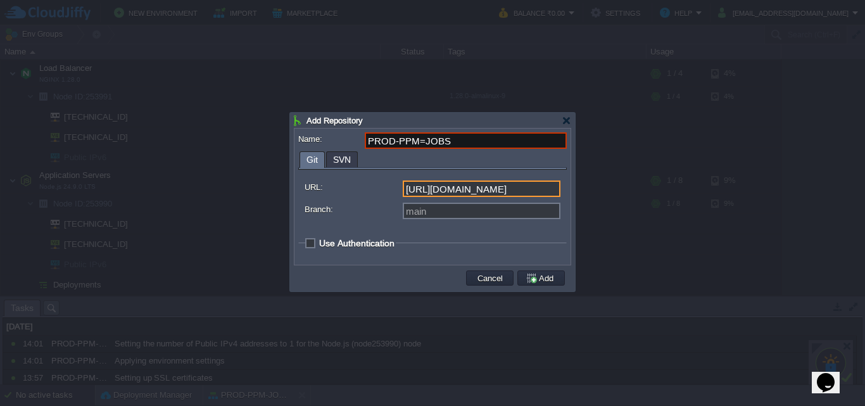
type input "[URL][DOMAIN_NAME]"
click at [450, 220] on div "main" at bounding box center [433, 213] width 256 height 20
click at [449, 215] on input "Branch:" at bounding box center [482, 211] width 158 height 16
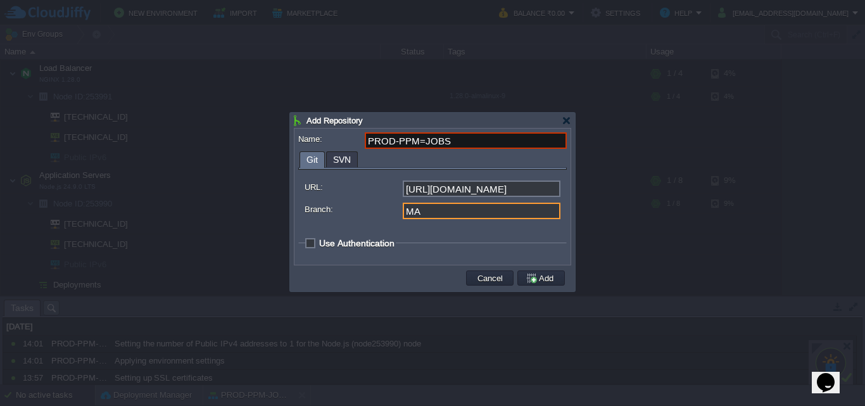
type input "M"
type input "master"
click at [319, 241] on span "Use Authentication" at bounding box center [356, 243] width 75 height 10
checkbox input "true"
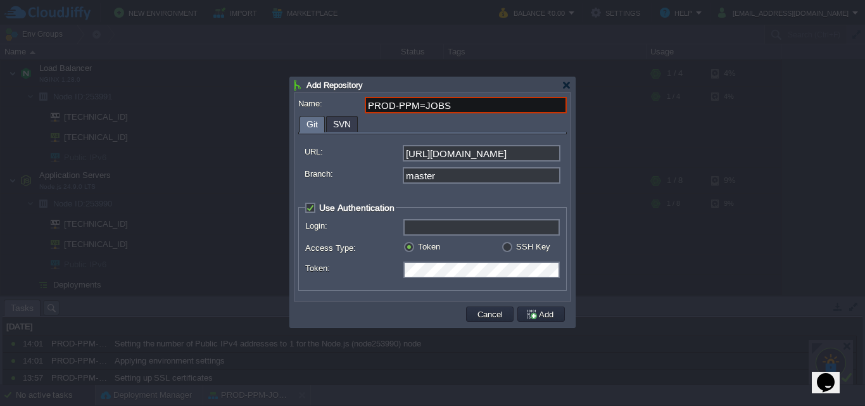
click at [512, 230] on input "Login:" at bounding box center [482, 227] width 156 height 16
click at [460, 233] on input "Login:" at bounding box center [482, 227] width 156 height 16
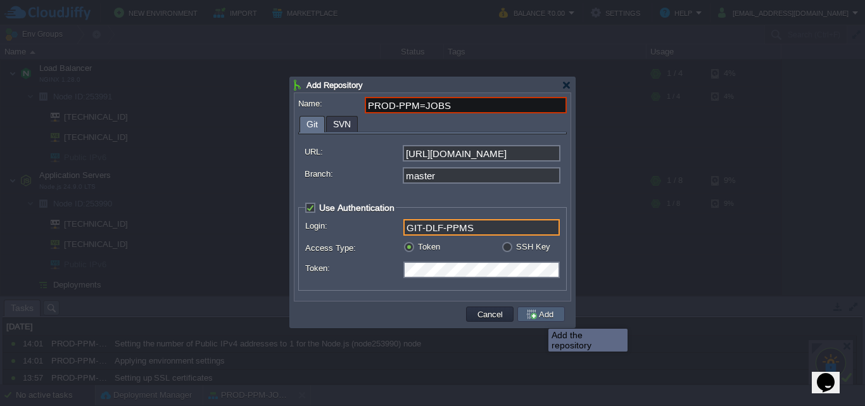
type input "GIT-DLF-PPMS"
click at [539, 317] on button "Add" at bounding box center [542, 314] width 32 height 11
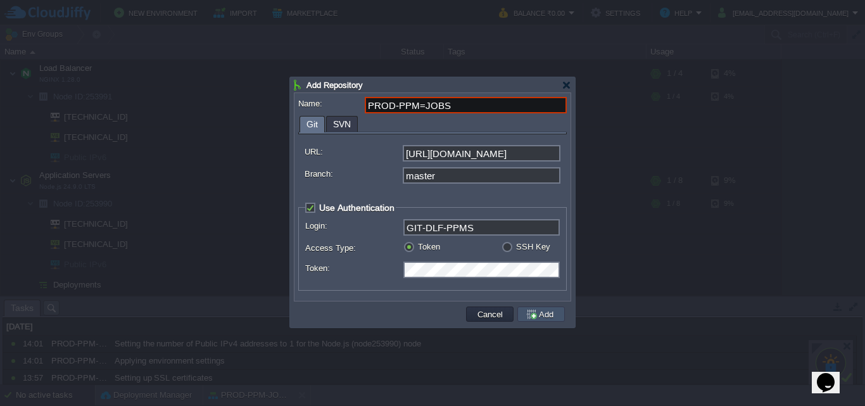
click at [543, 320] on button "Add" at bounding box center [542, 314] width 32 height 11
click at [573, 276] on div "Name: PROD-PPM=JOBS Git SVN URL: [URL][DOMAIN_NAME] Branch: master Use Authenti…" at bounding box center [434, 196] width 281 height 209
click at [533, 291] on fieldset "Use Authentication Login: GIT-DLF-PPMS Access Type: Token SSH Key Token: Select…" at bounding box center [432, 246] width 269 height 89
click at [542, 317] on button "Add" at bounding box center [542, 314] width 32 height 11
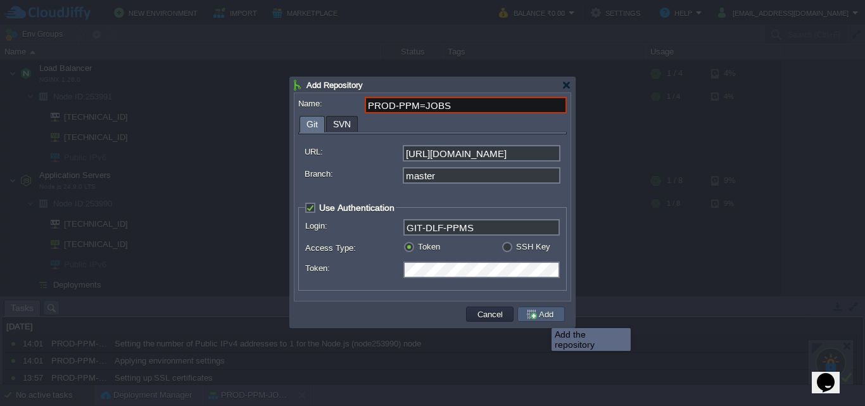
click at [546, 313] on button "Add" at bounding box center [542, 314] width 32 height 11
click at [552, 310] on td "Add" at bounding box center [542, 314] width 48 height 15
click at [541, 320] on button "Add" at bounding box center [542, 314] width 32 height 11
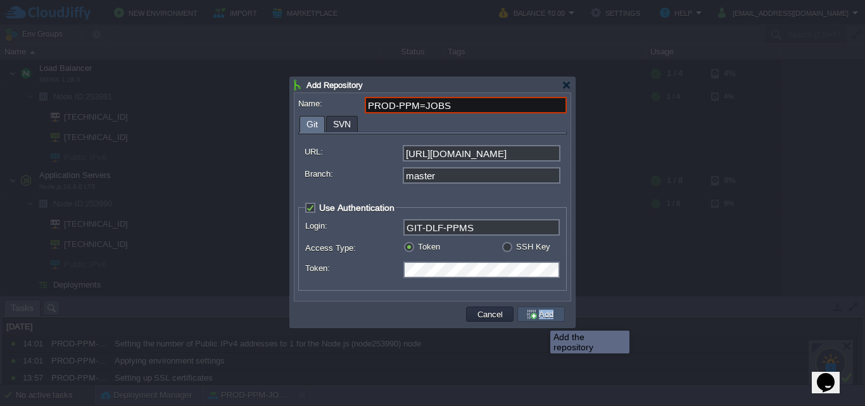
click at [541, 319] on button "Add" at bounding box center [542, 314] width 32 height 11
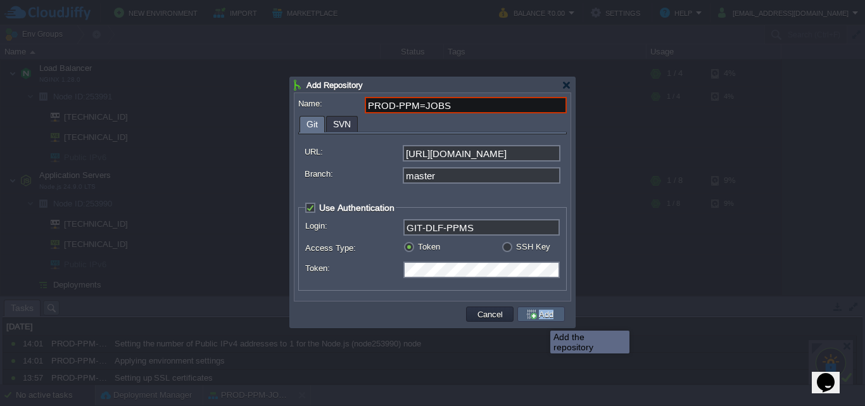
click at [541, 319] on button "Add" at bounding box center [542, 314] width 32 height 11
click at [490, 193] on fieldset "URL: [URL][DOMAIN_NAME] Branch: master" at bounding box center [432, 164] width 269 height 61
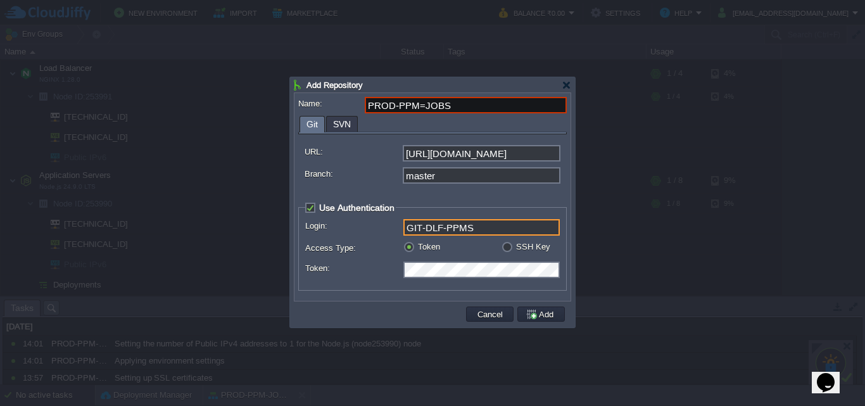
click at [490, 232] on input "GIT-DLF-PPMS" at bounding box center [482, 227] width 156 height 16
click at [478, 250] on div "Token" at bounding box center [453, 247] width 98 height 12
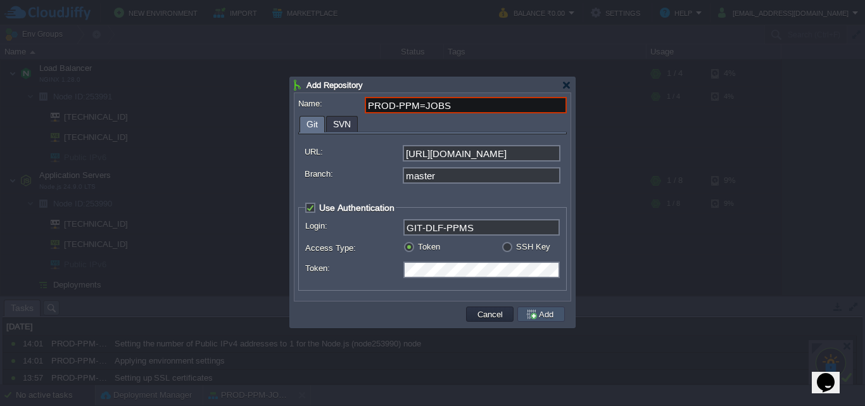
click at [548, 317] on button "Add" at bounding box center [542, 314] width 32 height 11
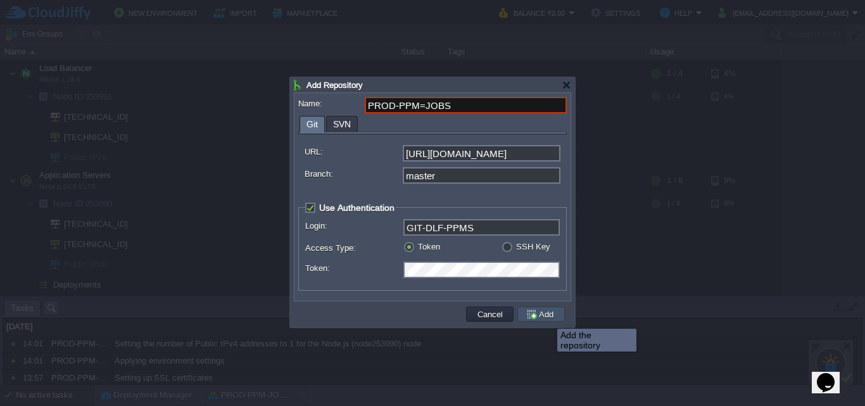
click at [549, 317] on button "Add" at bounding box center [542, 314] width 32 height 11
click at [549, 316] on button "Add" at bounding box center [542, 314] width 32 height 11
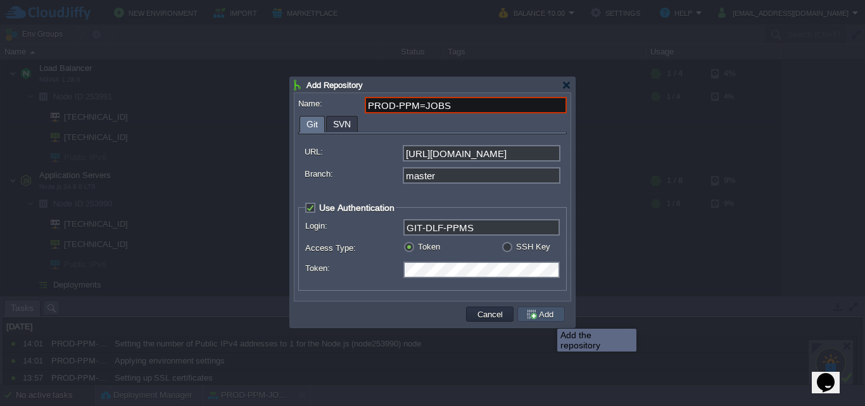
click at [549, 316] on button "Add" at bounding box center [542, 314] width 32 height 11
click at [420, 106] on input "PROD-PPM=JOBS" at bounding box center [466, 105] width 202 height 16
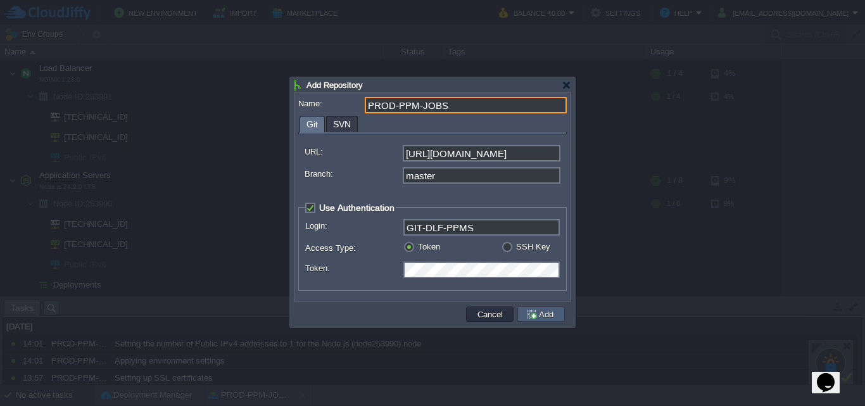
type input "PROD-PPM-JOBS"
click at [547, 319] on button "Add" at bounding box center [542, 314] width 32 height 11
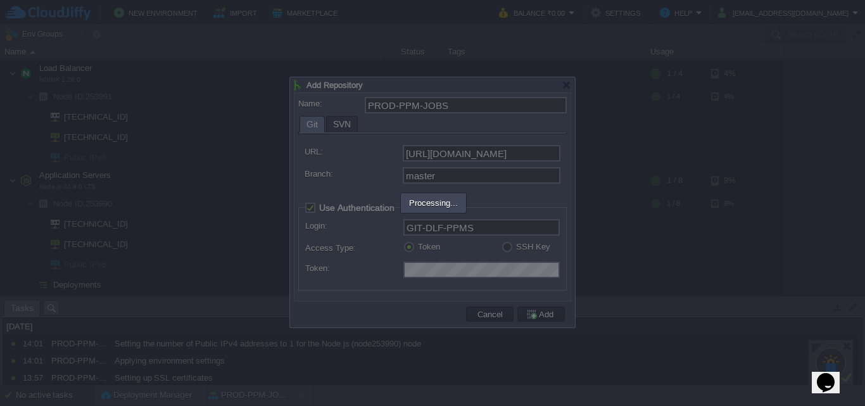
type input "PROD-PPM-JOBS"
type input "main"
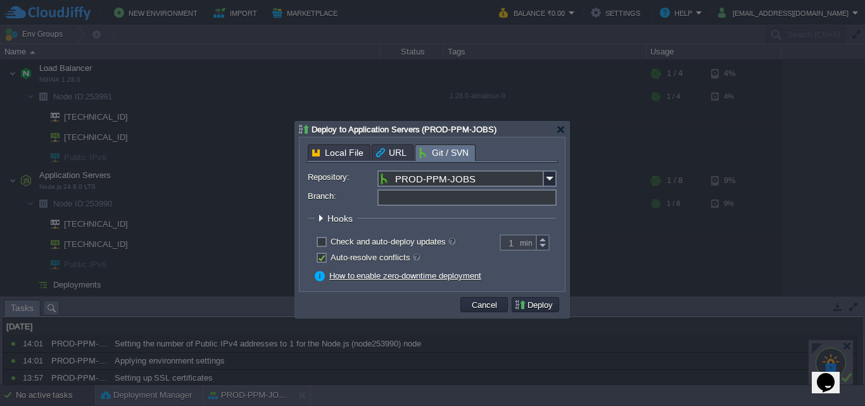
click at [449, 197] on input "Branch:" at bounding box center [467, 197] width 179 height 16
type input "master"
click at [331, 241] on label "Check and auto-deploy updates" at bounding box center [393, 242] width 125 height 10
click at [319, 241] on input "checkbox" at bounding box center [320, 243] width 8 height 8
checkbox input "true"
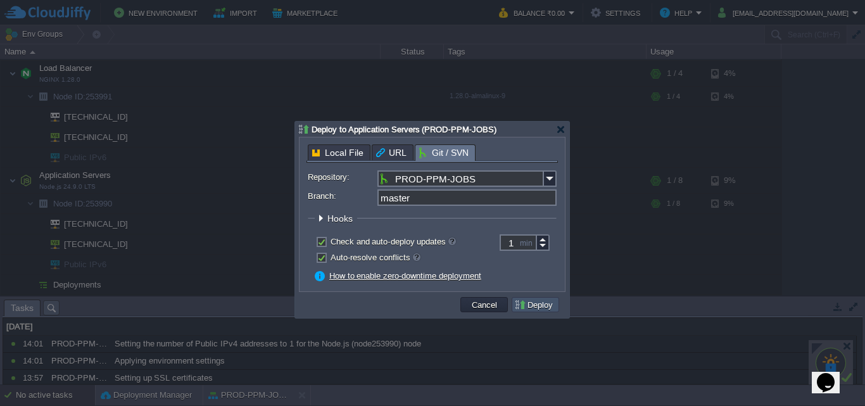
click at [551, 309] on button "Deploy" at bounding box center [535, 304] width 42 height 11
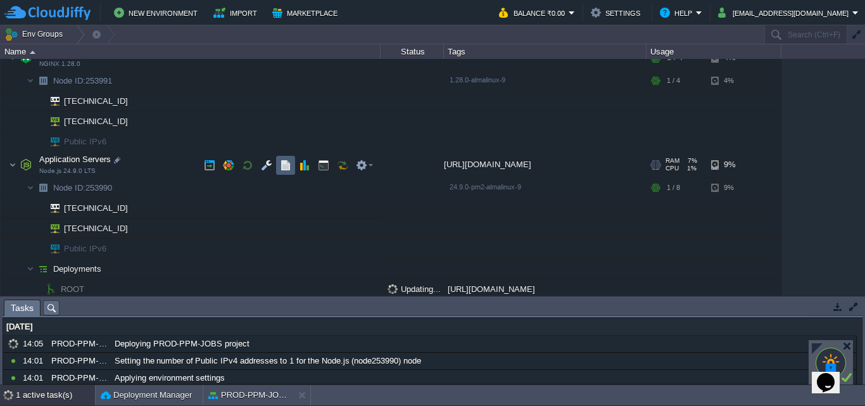
click at [292, 163] on td at bounding box center [285, 165] width 19 height 19
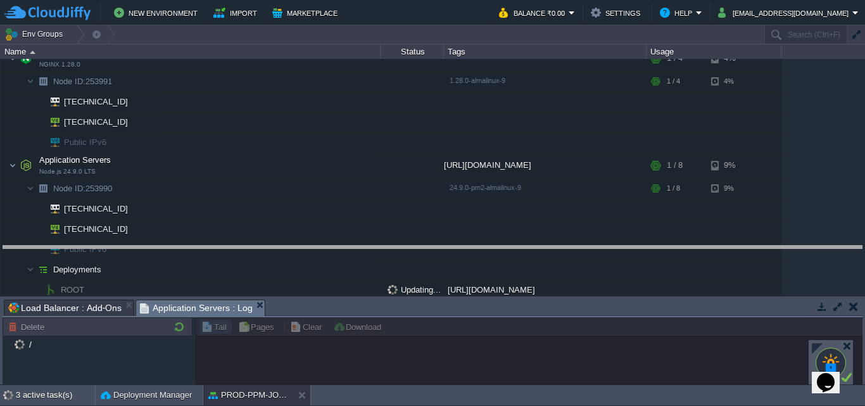
drag, startPoint x: 485, startPoint y: 315, endPoint x: 472, endPoint y: 258, distance: 57.9
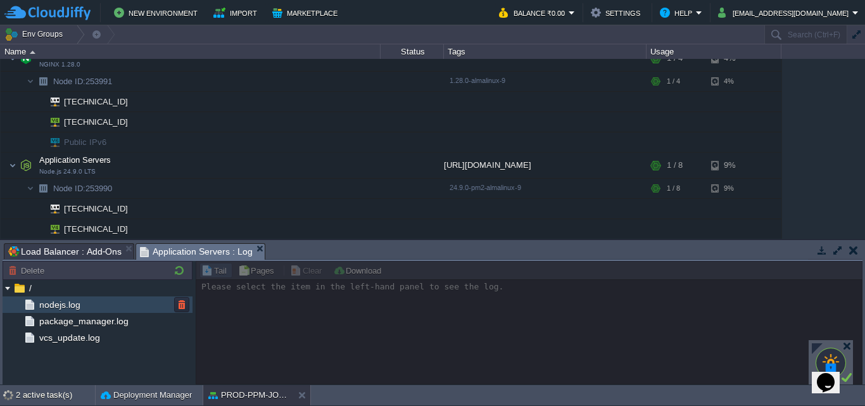
click at [67, 306] on span "nodejs.log" at bounding box center [60, 304] width 46 height 11
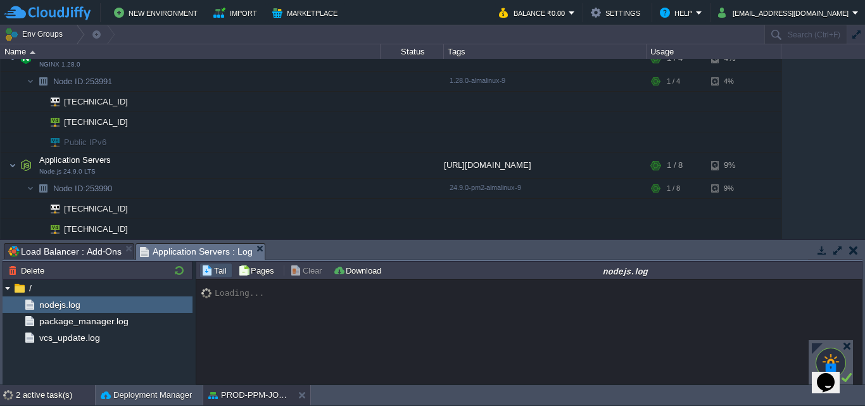
click at [65, 397] on div "2 active task(s)" at bounding box center [55, 395] width 79 height 20
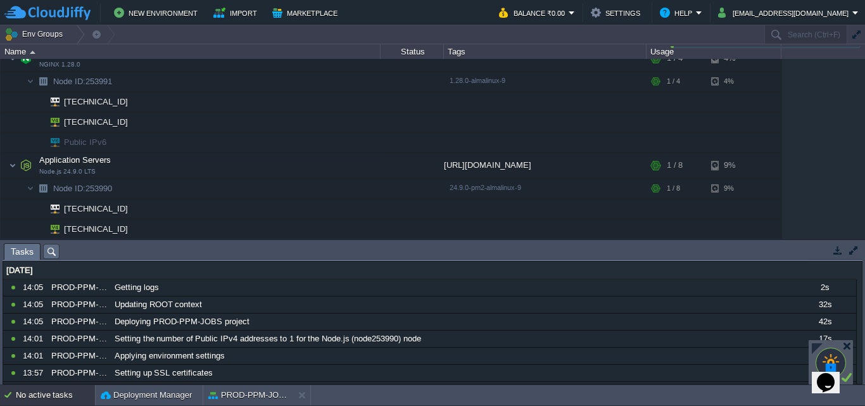
scroll to position [314, 0]
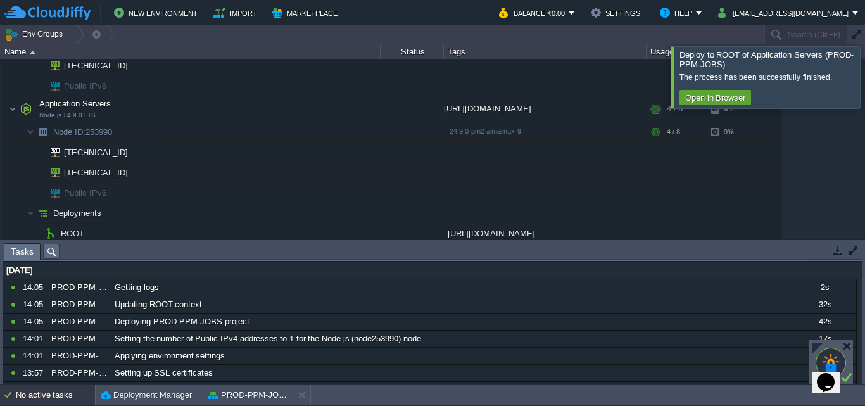
click at [865, 77] on div at bounding box center [881, 76] width 0 height 61
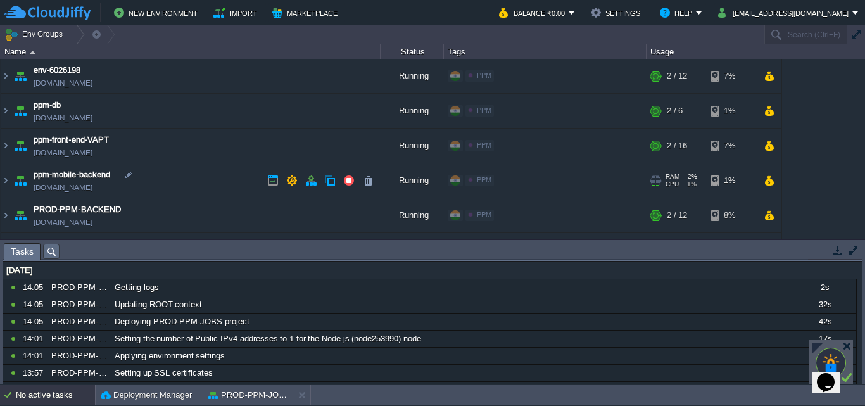
scroll to position [319, 0]
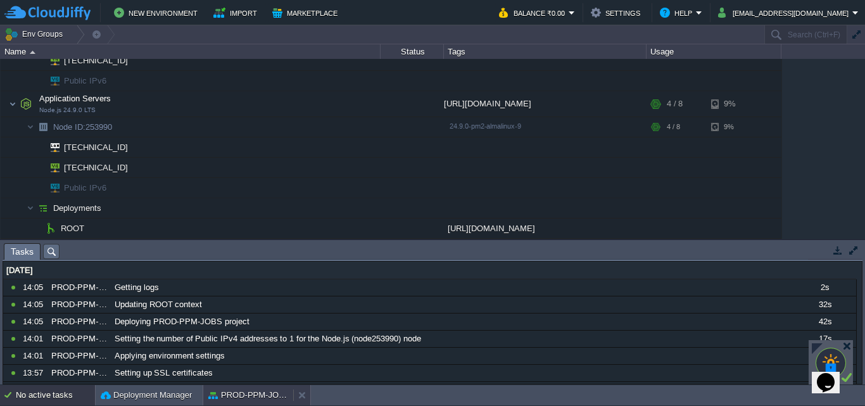
click at [250, 385] on div "PROD-PPM-JOBS" at bounding box center [248, 395] width 90 height 20
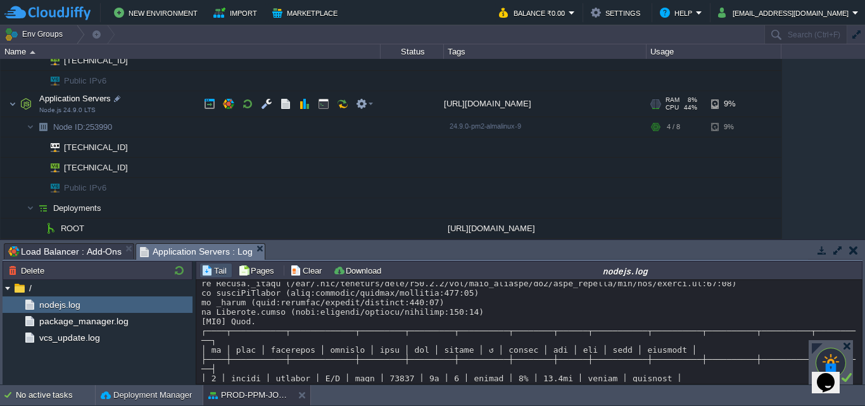
click at [190, 108] on td "Application Servers Node.js 24.9.0 LTS" at bounding box center [191, 104] width 380 height 26
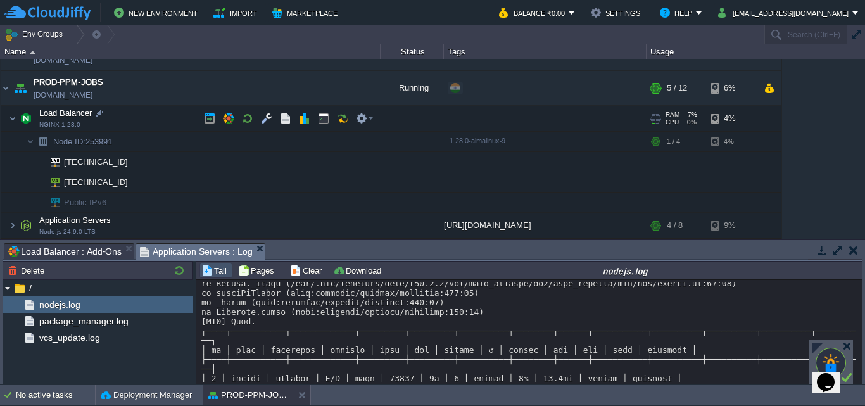
scroll to position [197, 0]
click at [165, 120] on td "Load Balancer NGINX 1.28.0" at bounding box center [191, 119] width 380 height 26
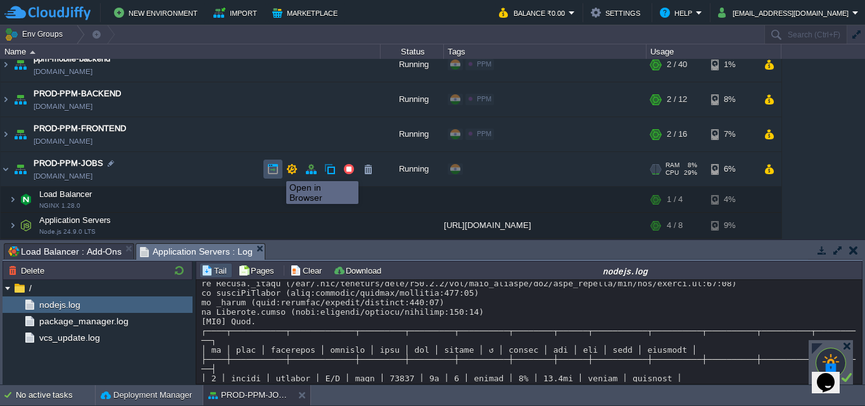
click at [277, 170] on button "button" at bounding box center [272, 168] width 11 height 11
drag, startPoint x: 440, startPoint y: 359, endPoint x: 343, endPoint y: 359, distance: 96.9
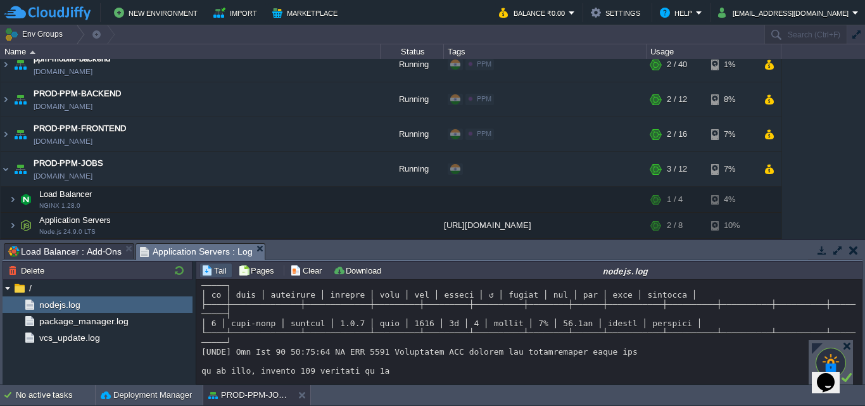
scroll to position [668, 0]
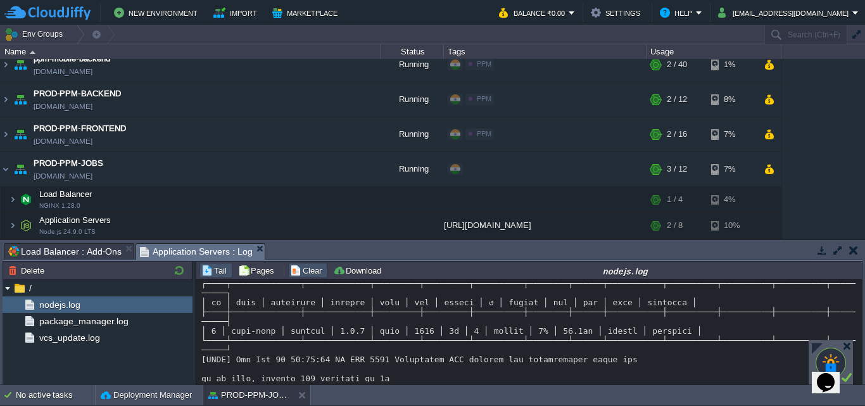
click at [308, 273] on button "Clear" at bounding box center [307, 270] width 35 height 11
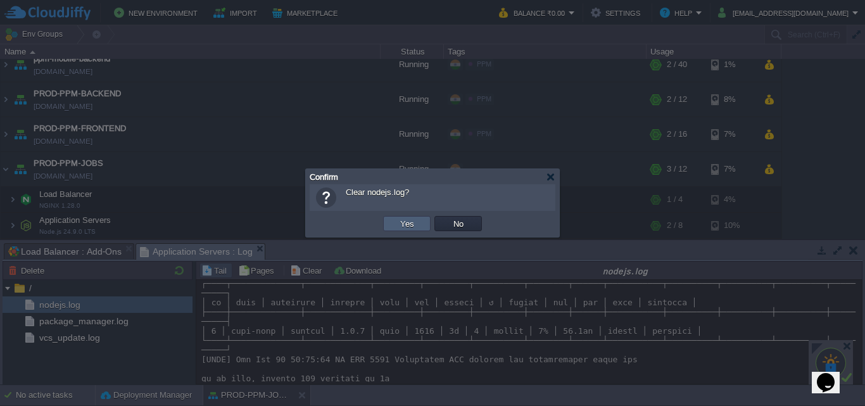
click at [417, 222] on td "Yes" at bounding box center [407, 223] width 48 height 15
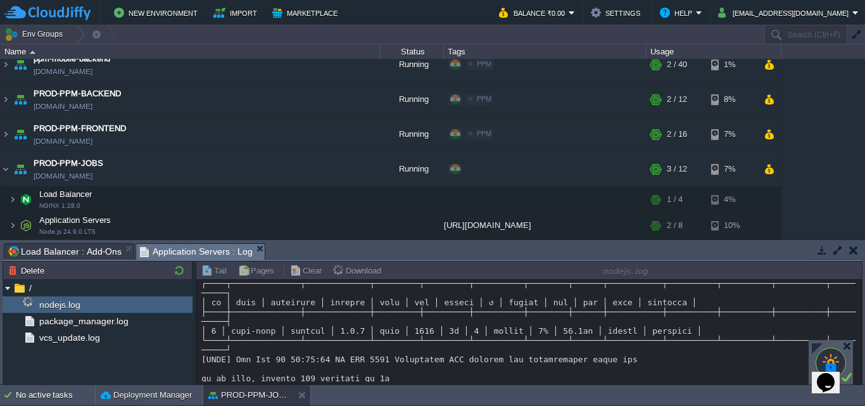
scroll to position [0, 0]
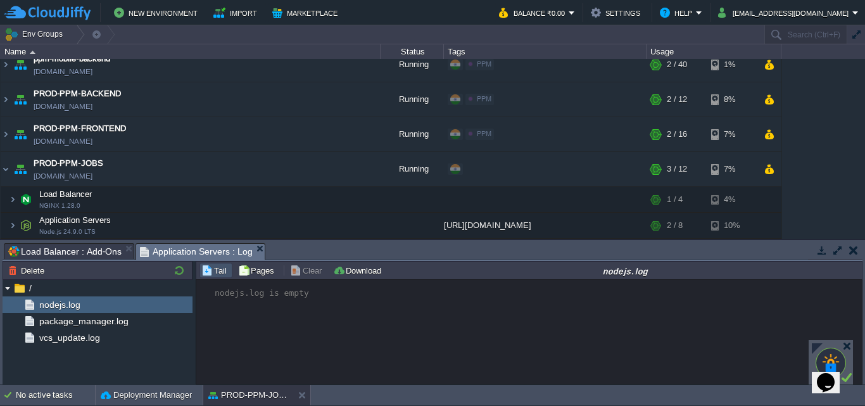
click at [328, 296] on div "nodejs.log is empty" at bounding box center [529, 332] width 666 height 104
click at [253, 276] on button "Pages" at bounding box center [258, 270] width 40 height 11
type input "1"
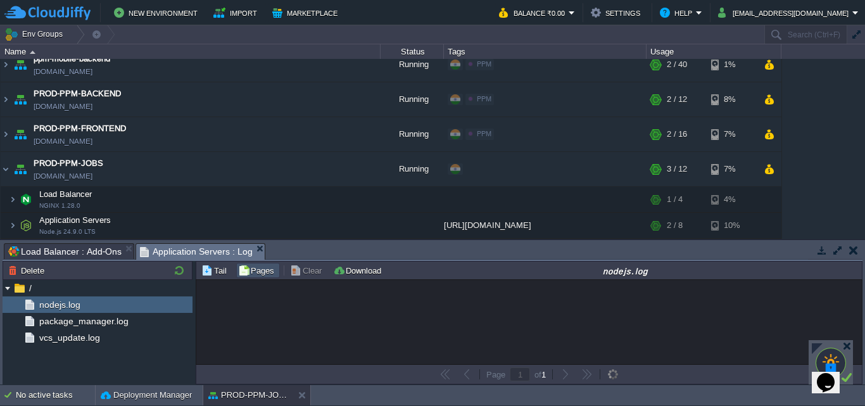
click at [365, 328] on div "Loading..." at bounding box center [529, 322] width 666 height 84
click at [226, 274] on button "Tail" at bounding box center [215, 270] width 29 height 11
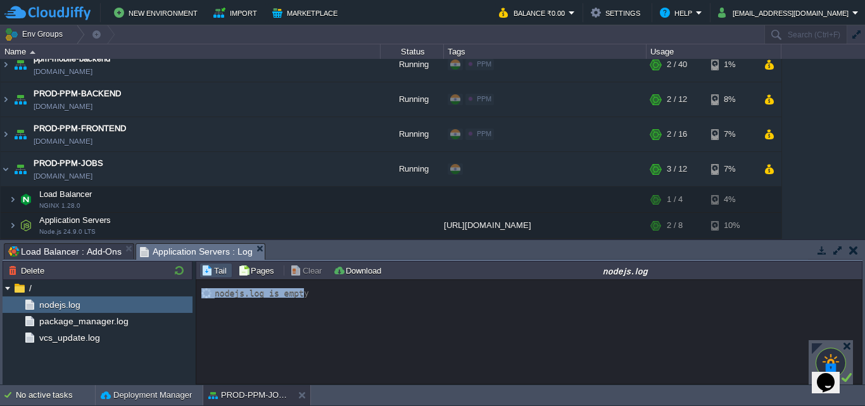
drag, startPoint x: 219, startPoint y: 300, endPoint x: 298, endPoint y: 288, distance: 80.0
click at [298, 288] on div "nodejs.log is empty" at bounding box center [529, 332] width 666 height 104
click at [360, 288] on div "nodejs.log is empty" at bounding box center [529, 285] width 656 height 6
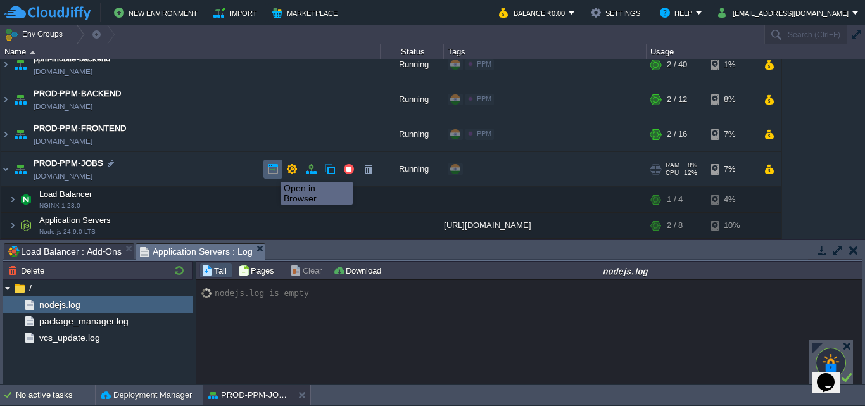
click at [271, 170] on button "button" at bounding box center [272, 168] width 11 height 11
click at [269, 172] on button "button" at bounding box center [272, 168] width 11 height 11
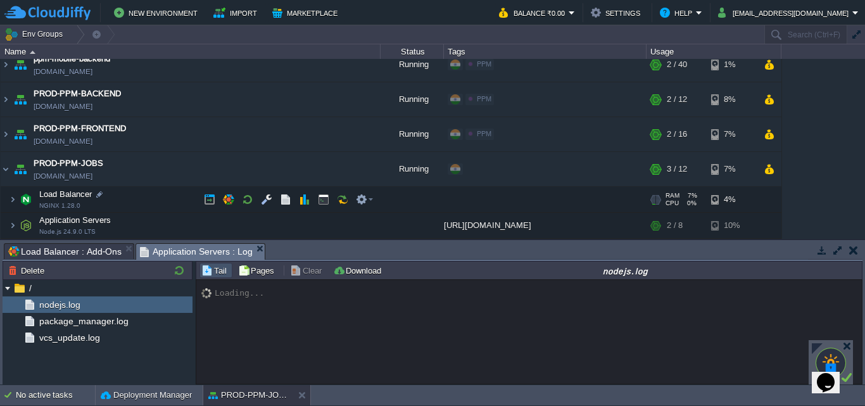
click at [165, 203] on td "Load Balancer NGINX 1.28.0" at bounding box center [191, 200] width 380 height 26
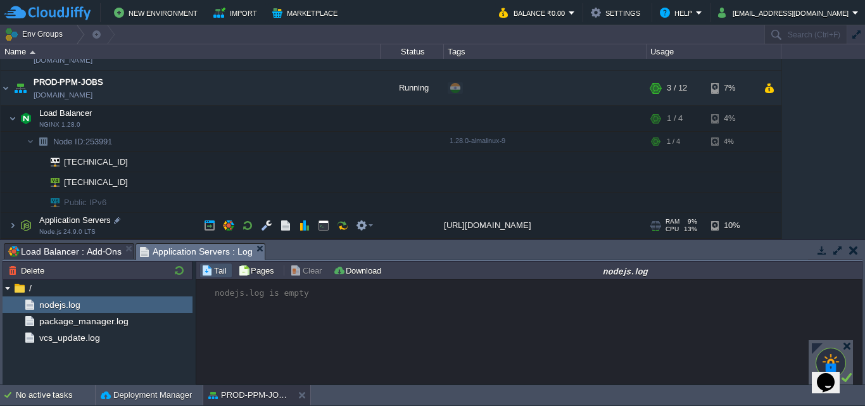
click at [157, 226] on td "Application Servers Node.js 24.9.0 LTS" at bounding box center [191, 226] width 380 height 26
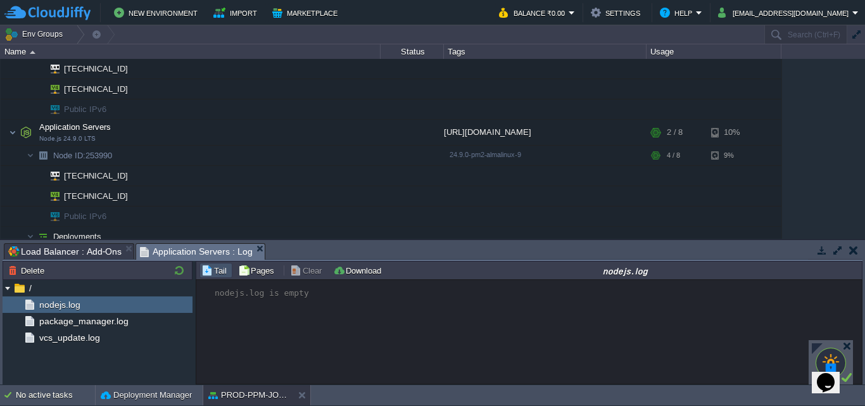
scroll to position [319, 0]
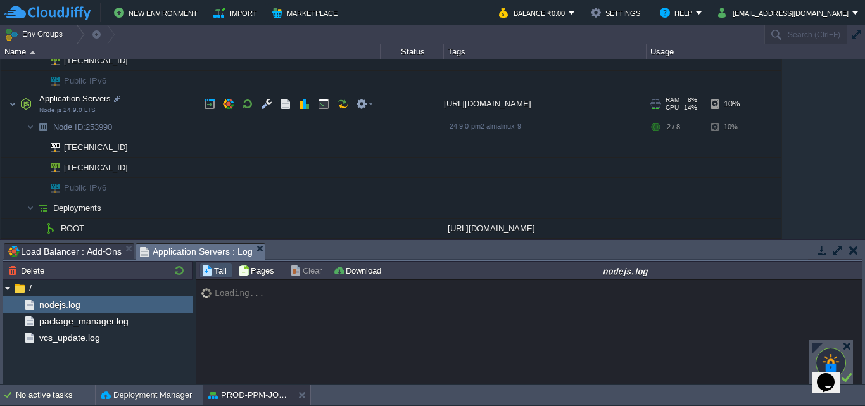
click at [157, 108] on td "Application Servers Node.js 24.9.0 LTS" at bounding box center [191, 104] width 380 height 26
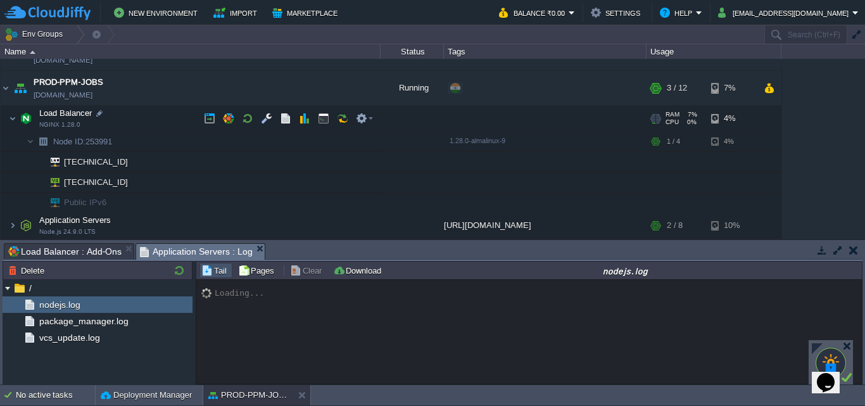
click at [165, 121] on td "Load Balancer NGINX 1.28.0" at bounding box center [191, 119] width 380 height 26
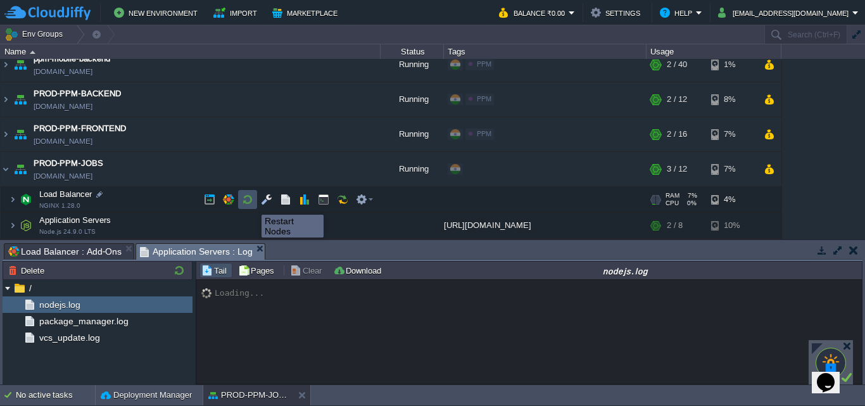
click at [251, 203] on button "button" at bounding box center [247, 199] width 11 height 11
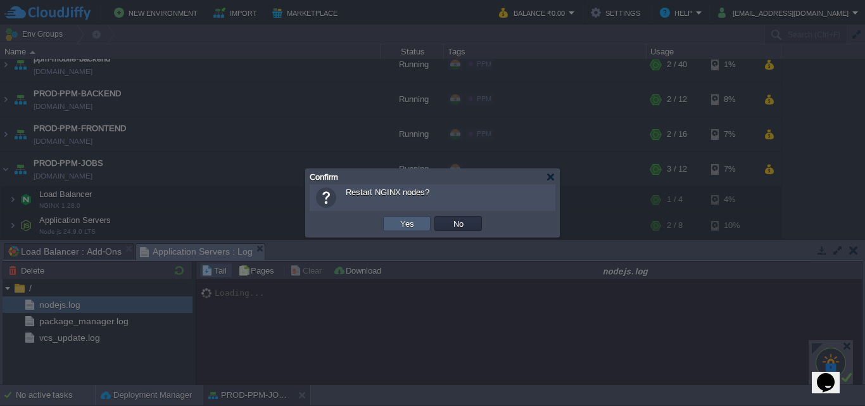
click at [403, 217] on td "Yes" at bounding box center [407, 223] width 48 height 15
